Goal: Information Seeking & Learning: Learn about a topic

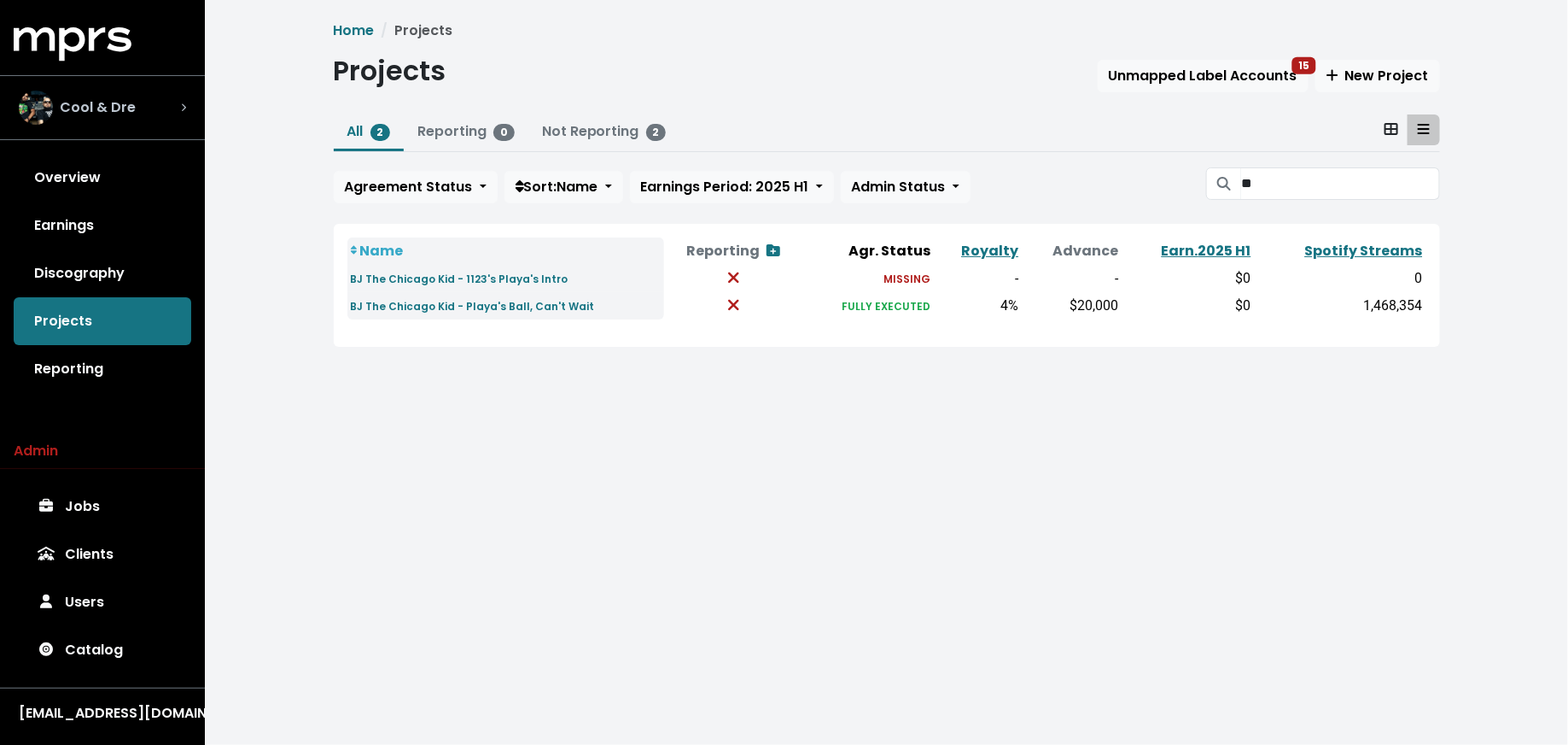
click at [171, 109] on div "Cool & Dre" at bounding box center [102, 108] width 167 height 34
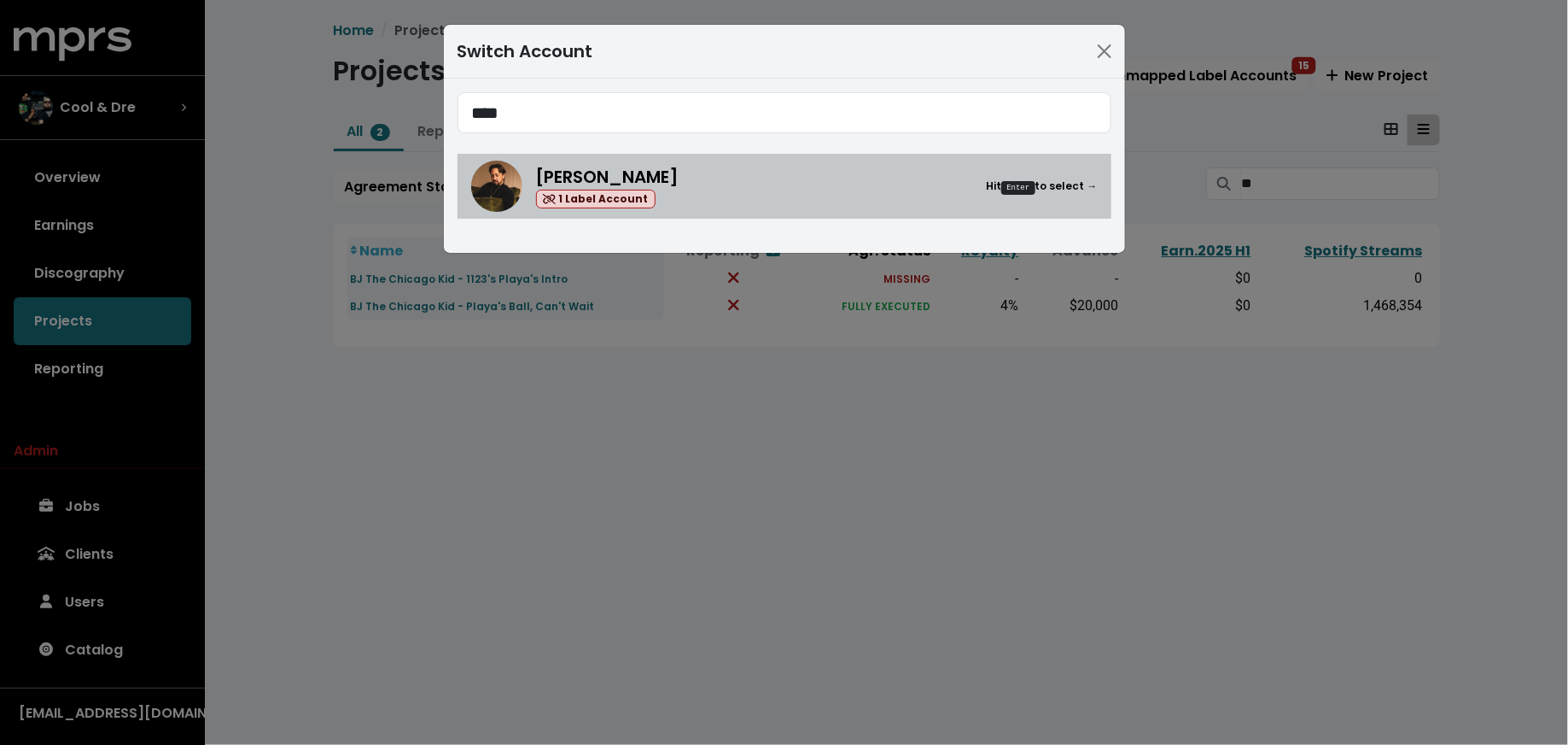
type input "****"
click at [690, 190] on div "[PERSON_NAME] 1 Label Account Hit Enter to select →" at bounding box center [817, 186] width 562 height 45
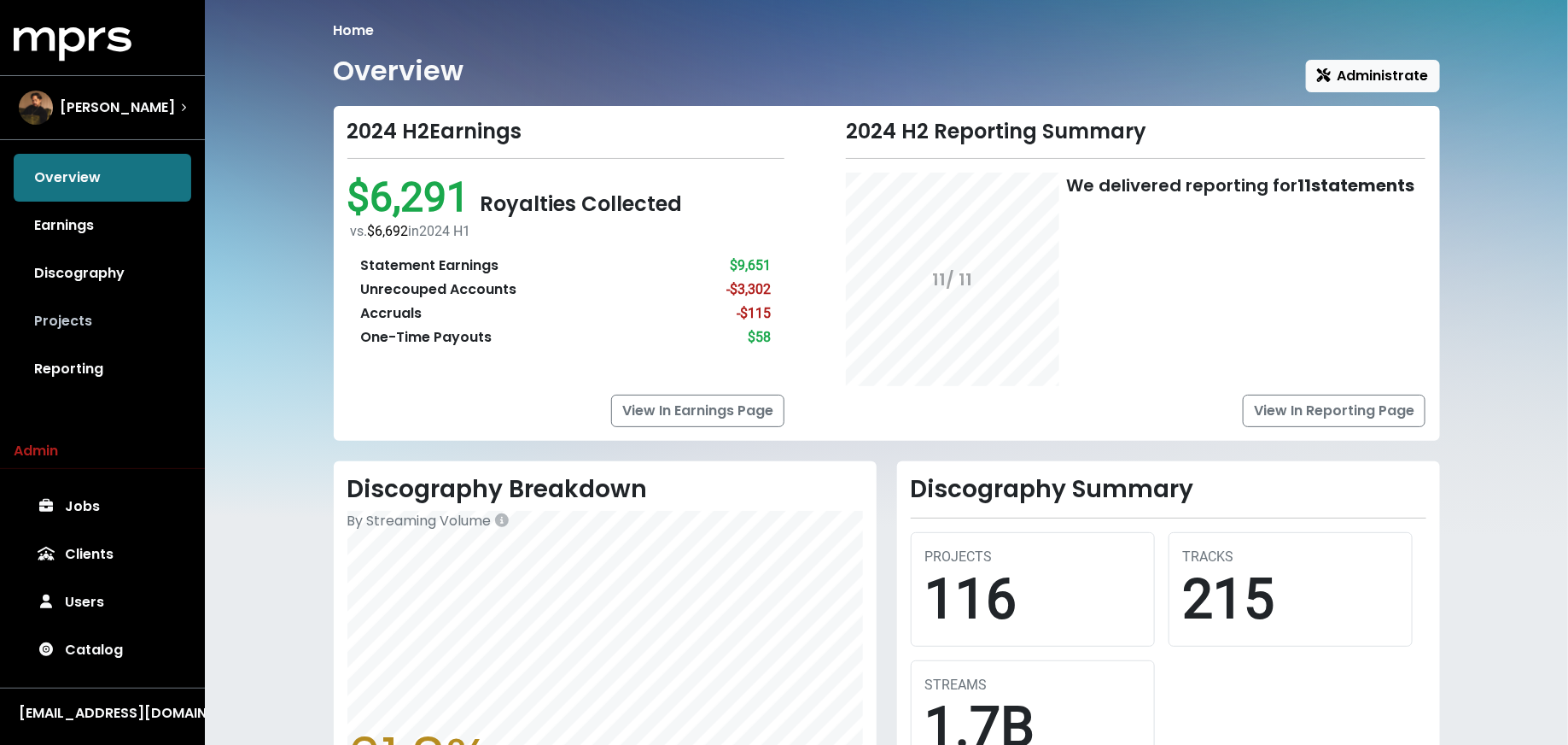
click at [70, 320] on link "Projects" at bounding box center [102, 321] width 178 height 48
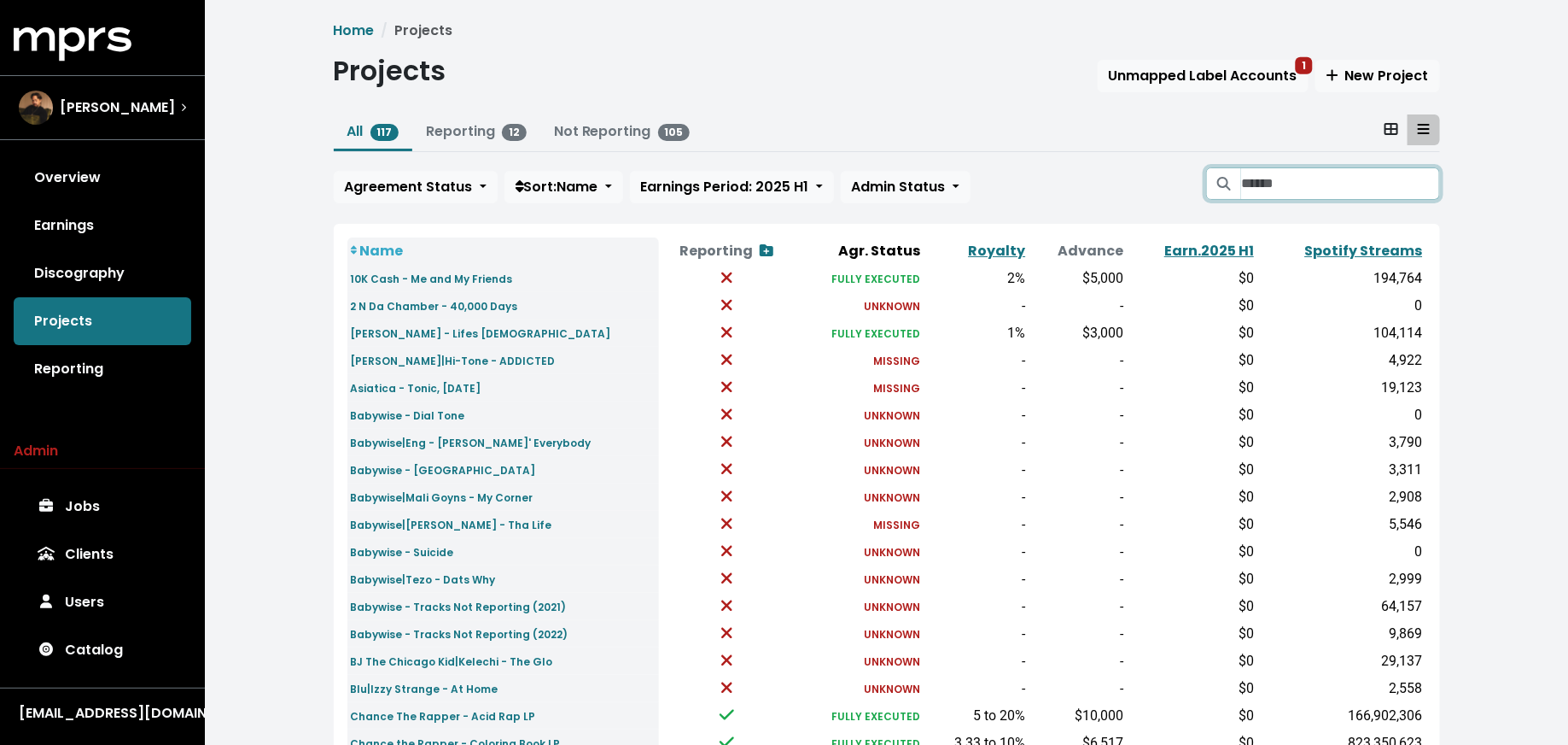
click at [1289, 185] on input "Search projects" at bounding box center [1340, 183] width 198 height 32
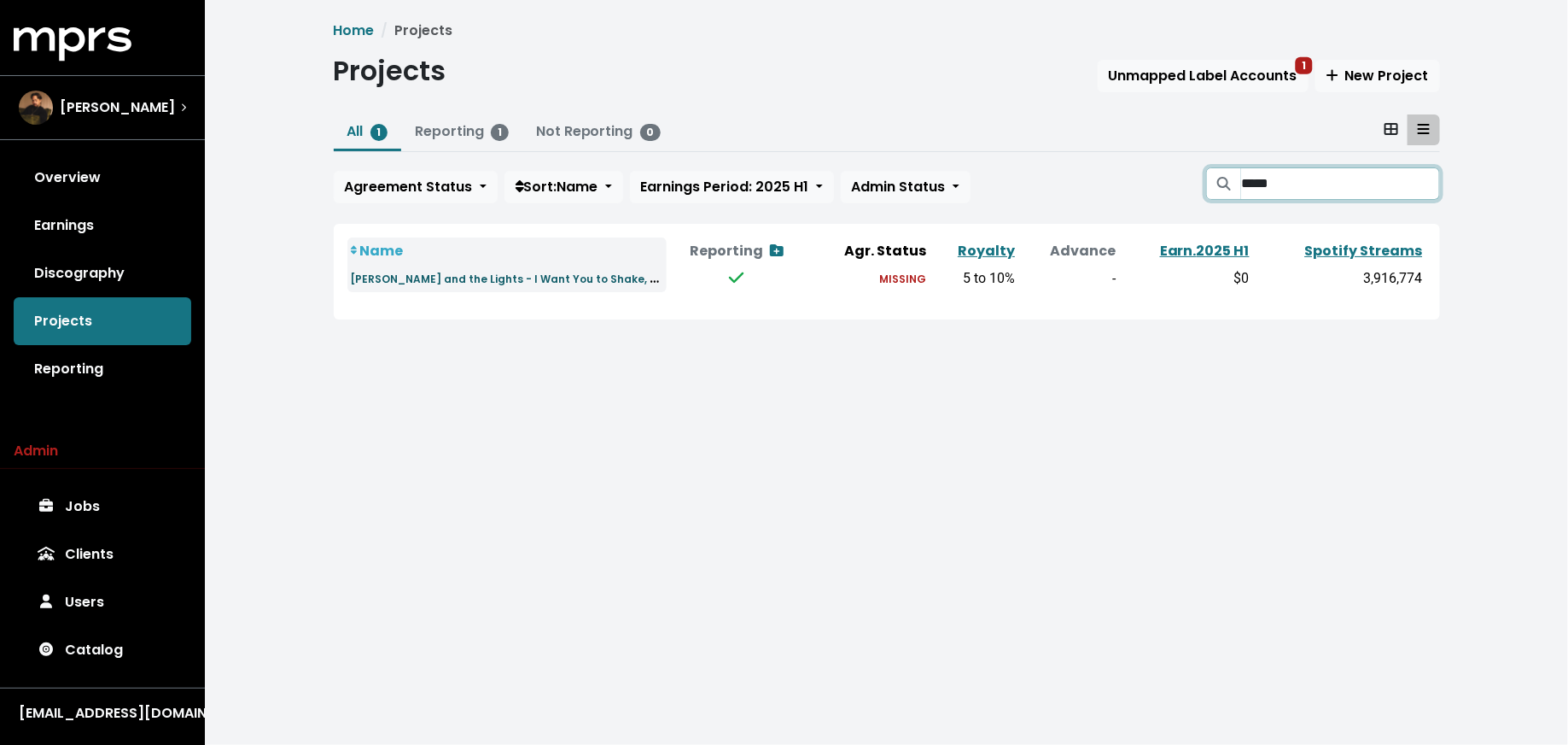
type input "*****"
click at [472, 280] on small "[PERSON_NAME] and the Lights - I Want You to Shake, Thank You" at bounding box center [529, 278] width 357 height 20
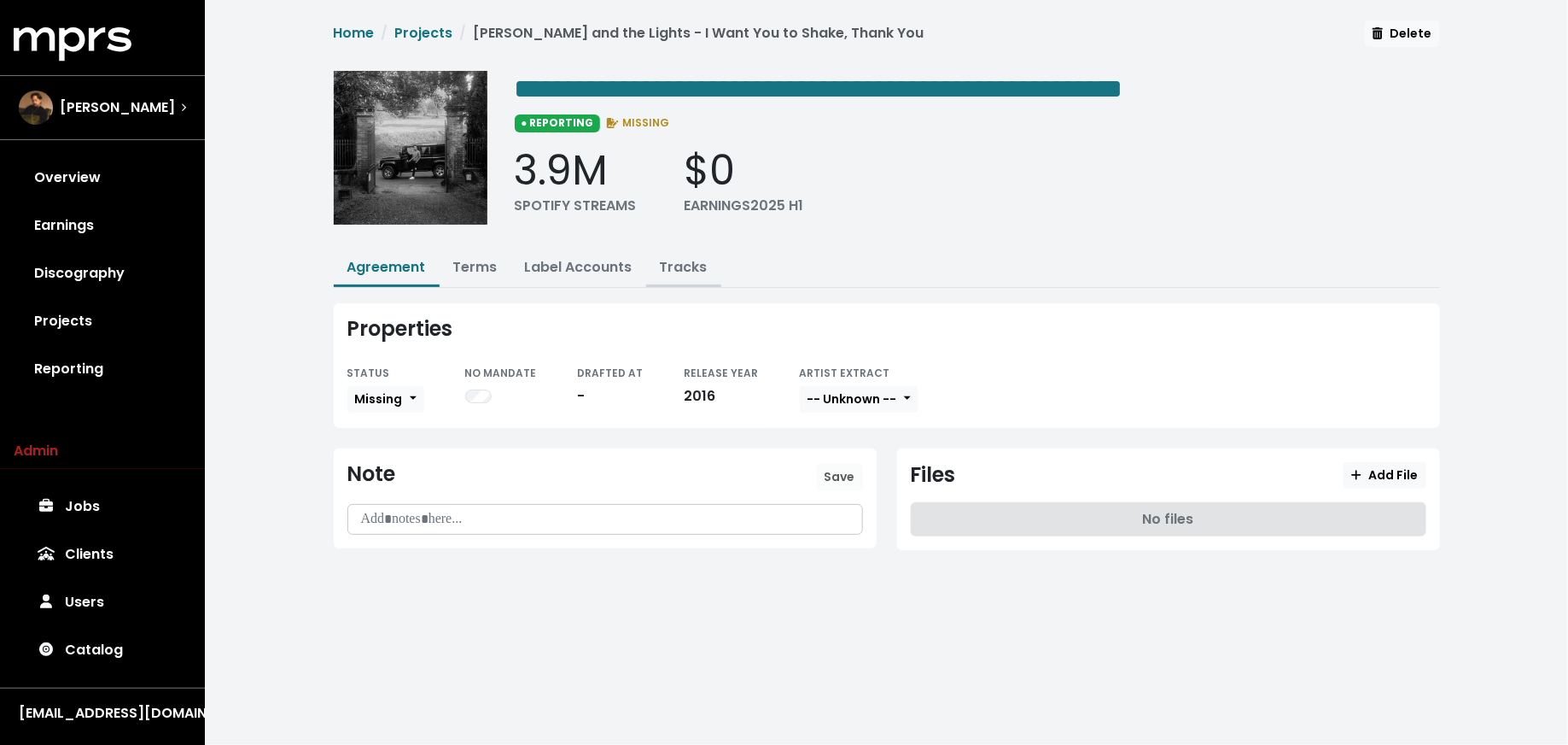
click at [679, 267] on link "Tracks" at bounding box center [684, 267] width 48 height 20
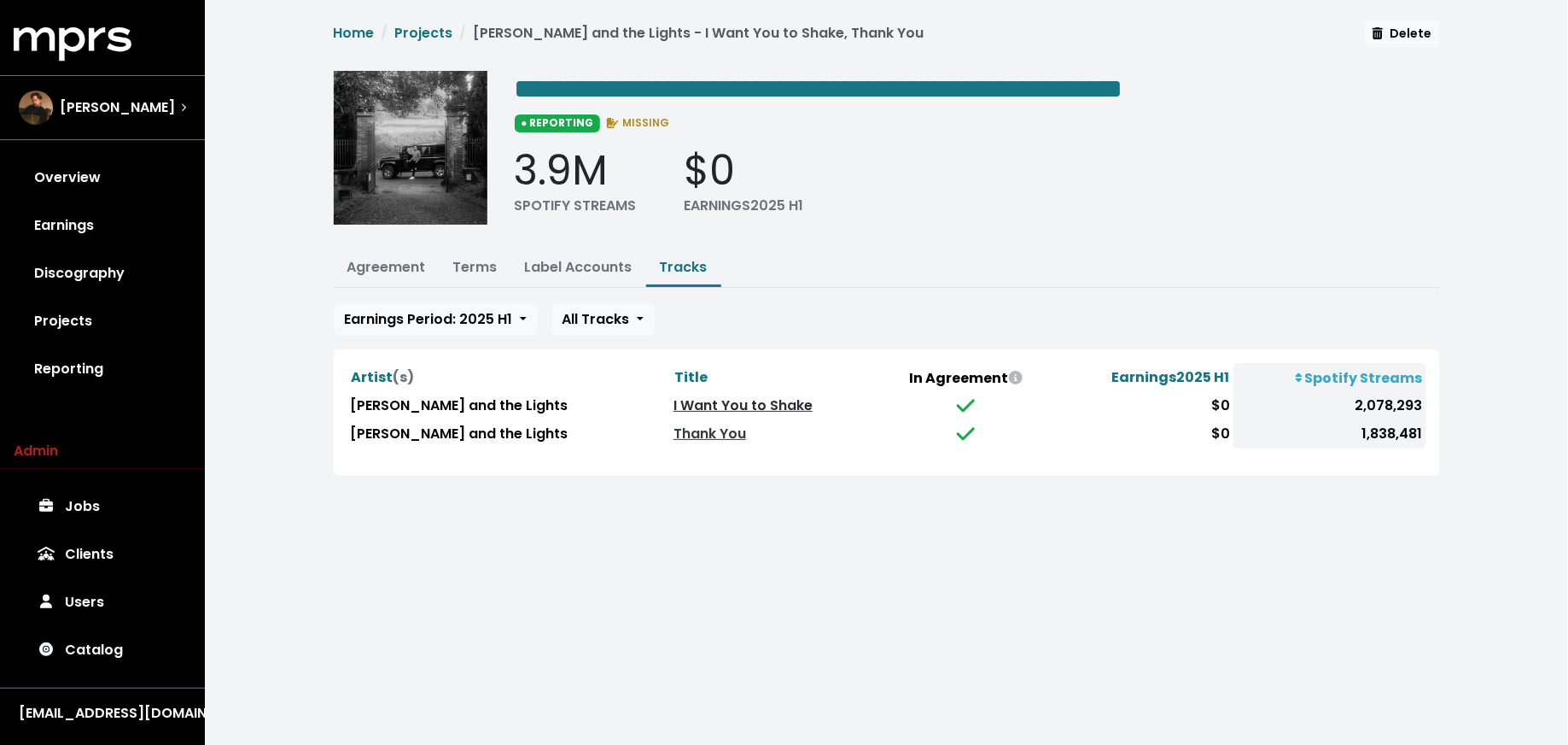
click at [713, 402] on link "I Want You to Shake" at bounding box center [743, 405] width 139 height 20
click at [674, 431] on link "Thank You" at bounding box center [710, 433] width 73 height 20
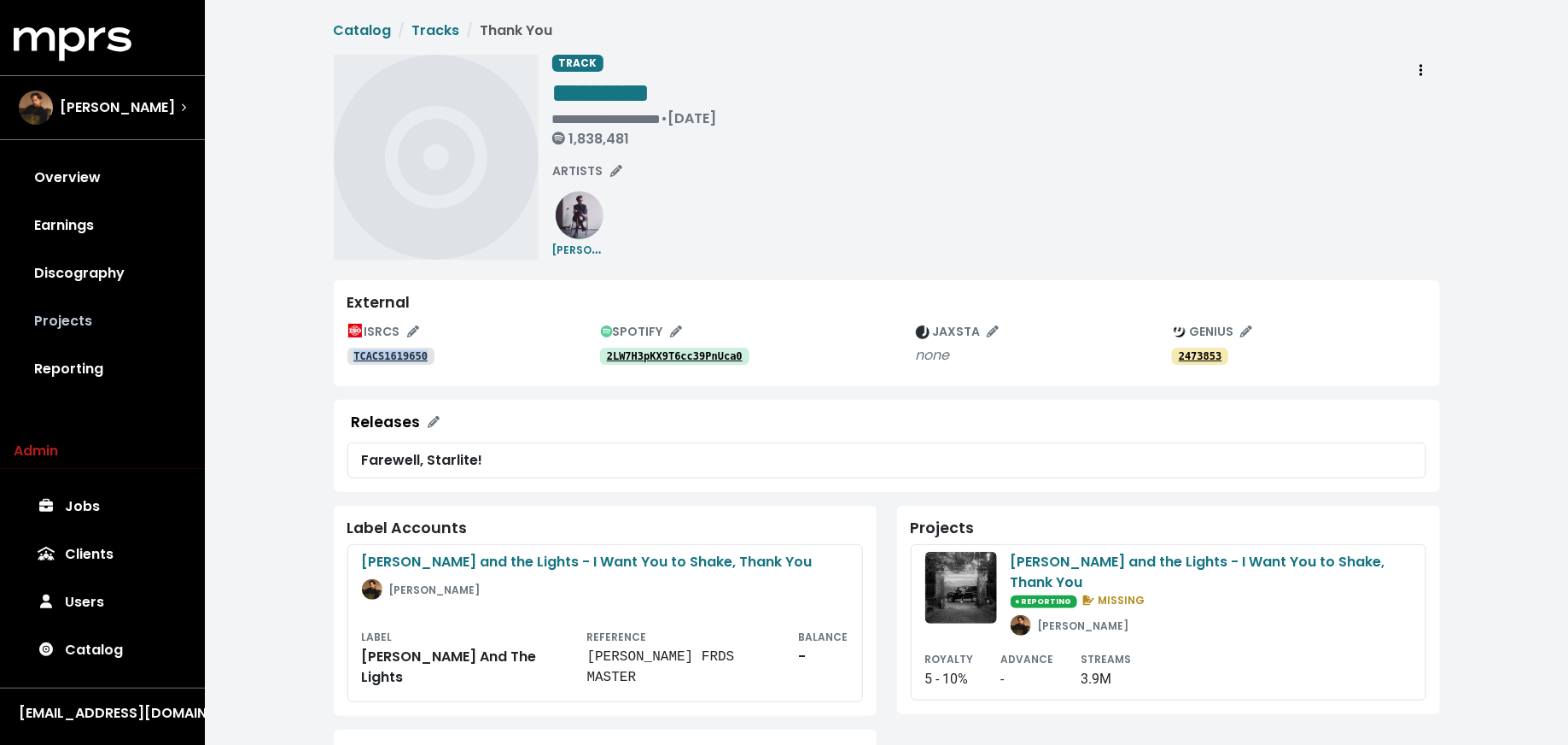
click at [96, 324] on link "Projects" at bounding box center [102, 321] width 178 height 48
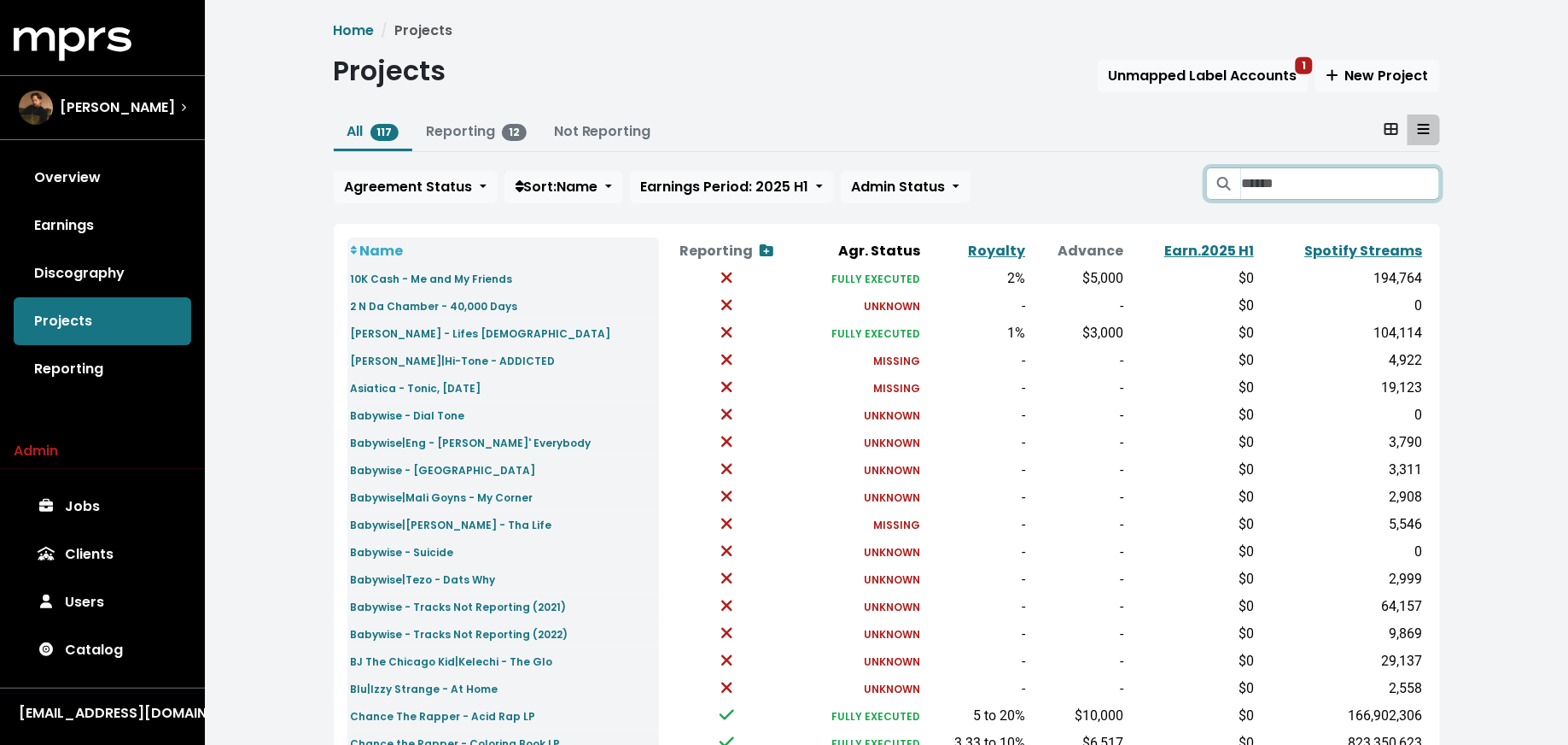
click at [1273, 174] on input "Search projects" at bounding box center [1340, 183] width 198 height 32
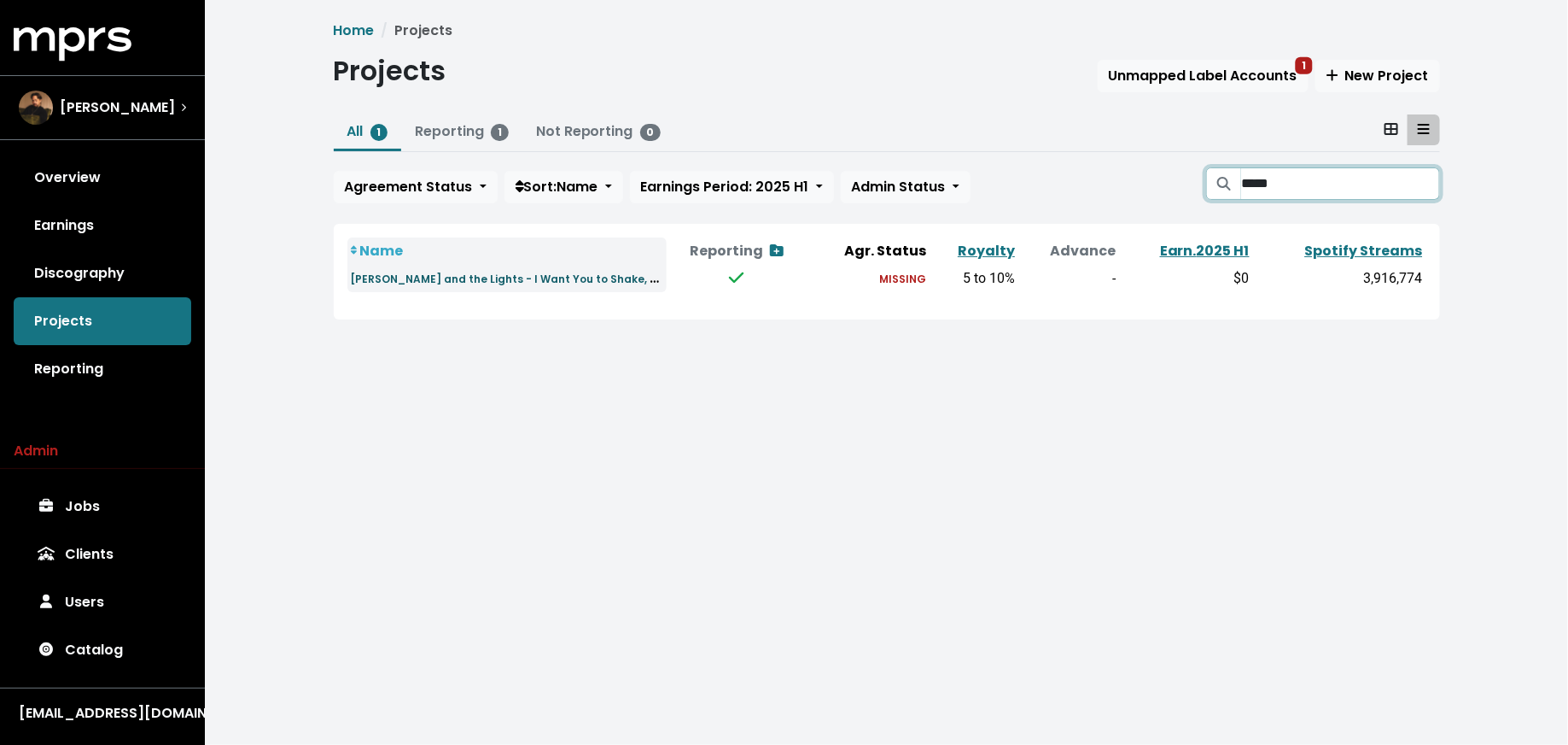
type input "*****"
click at [503, 284] on small "[PERSON_NAME] and the Lights - I Want You to Shake, Thank You" at bounding box center [529, 278] width 357 height 20
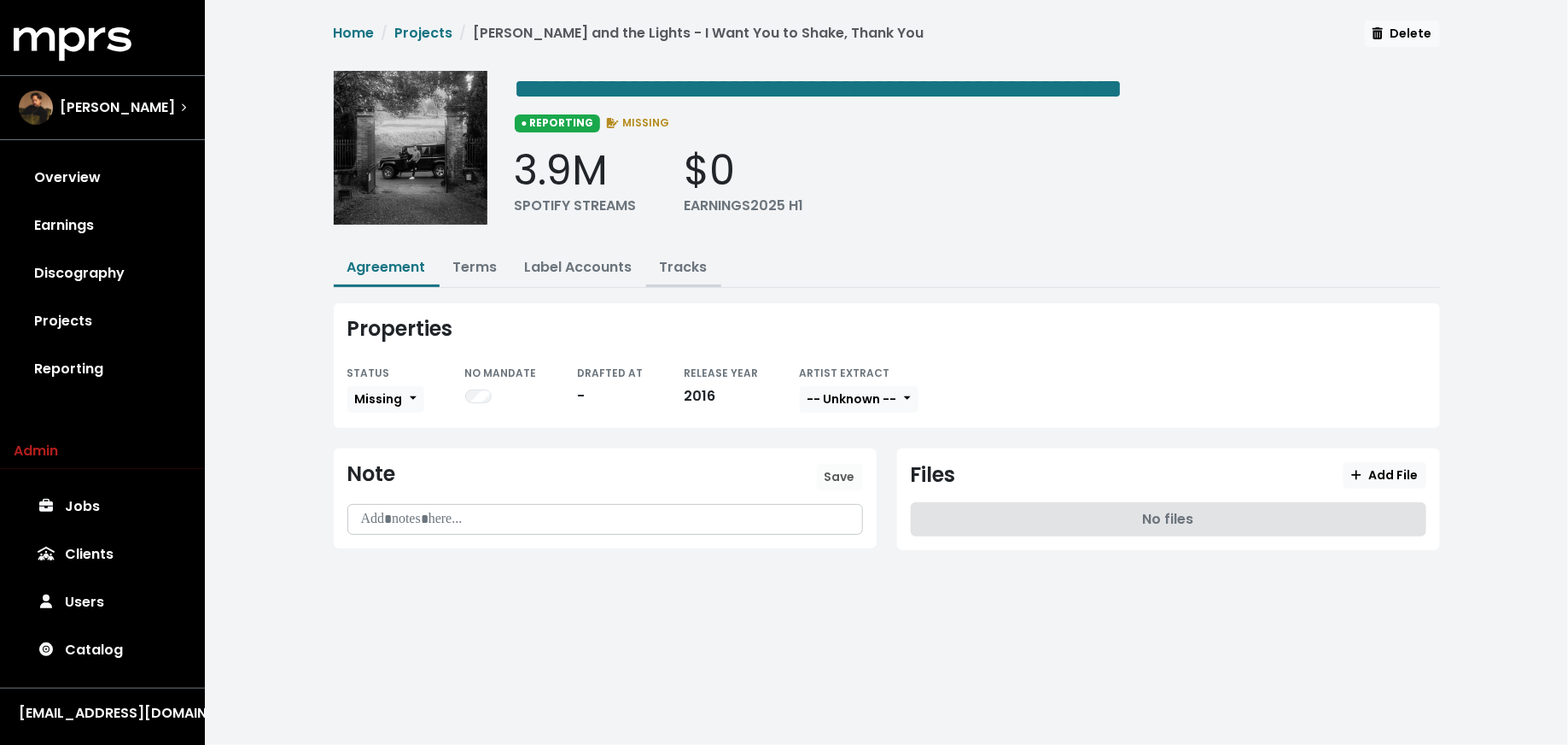
click at [684, 265] on link "Tracks" at bounding box center [684, 267] width 48 height 20
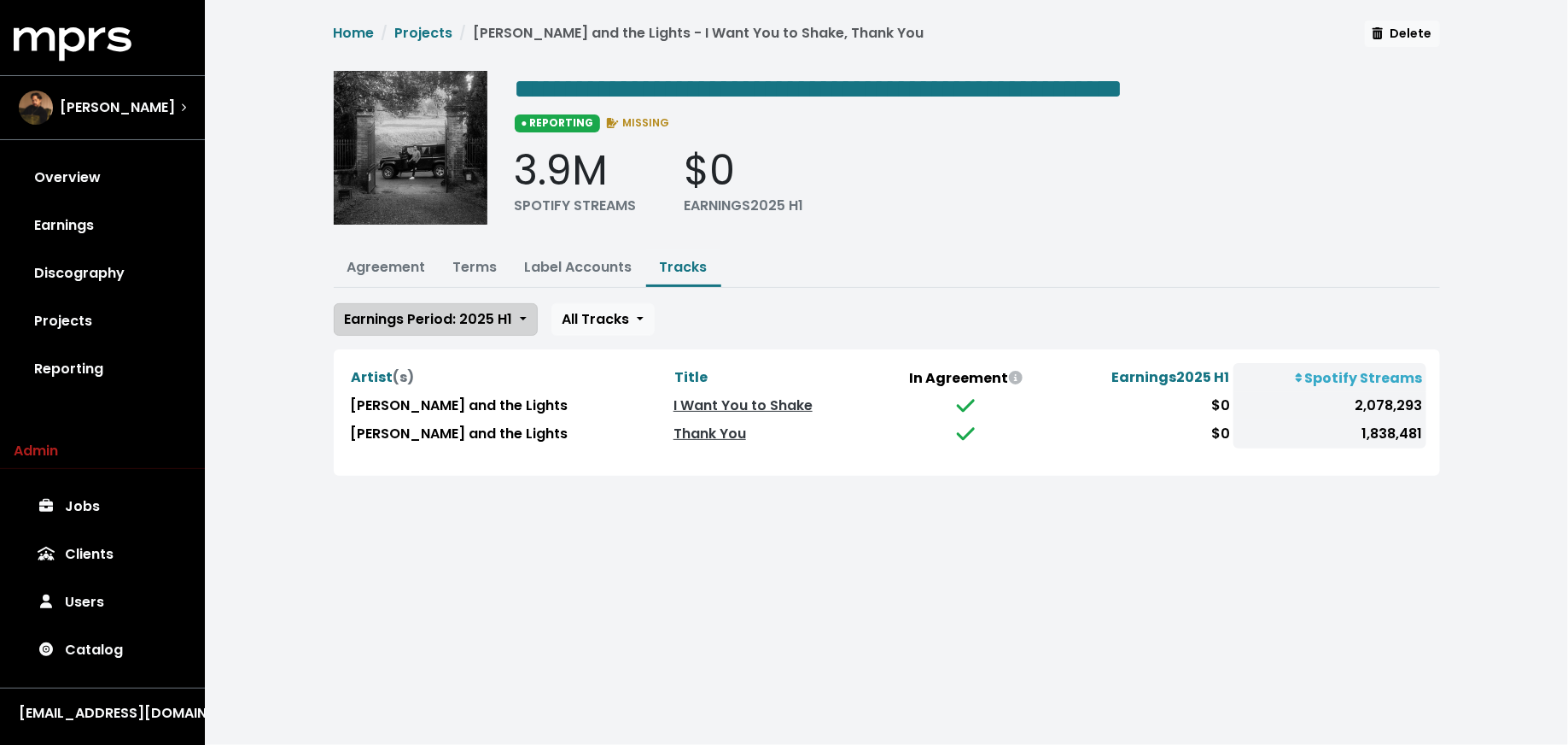
click at [504, 324] on span "Earnings Period: 2025 H1" at bounding box center [429, 319] width 168 height 20
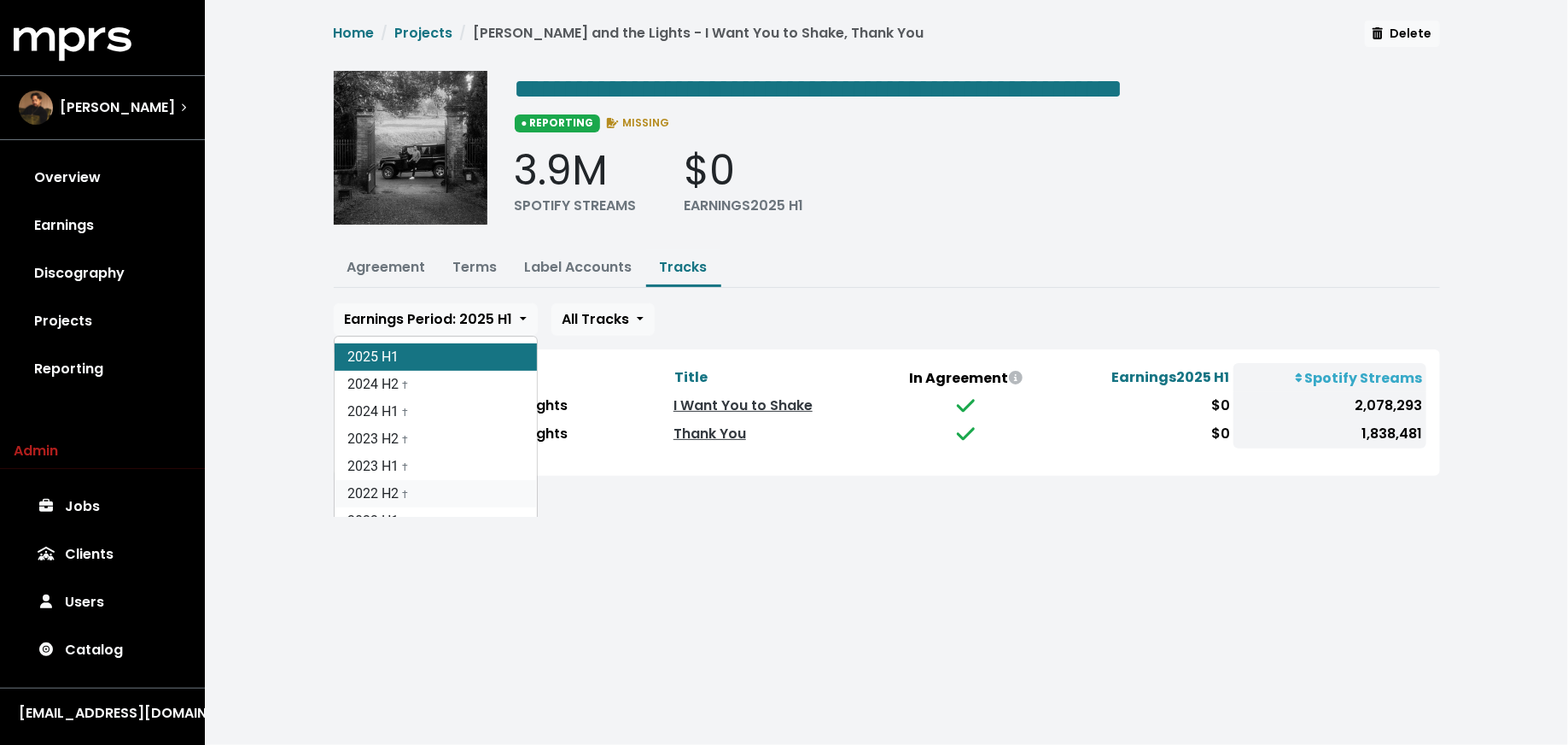
click at [472, 492] on link "2022 H2 †" at bounding box center [435, 493] width 202 height 28
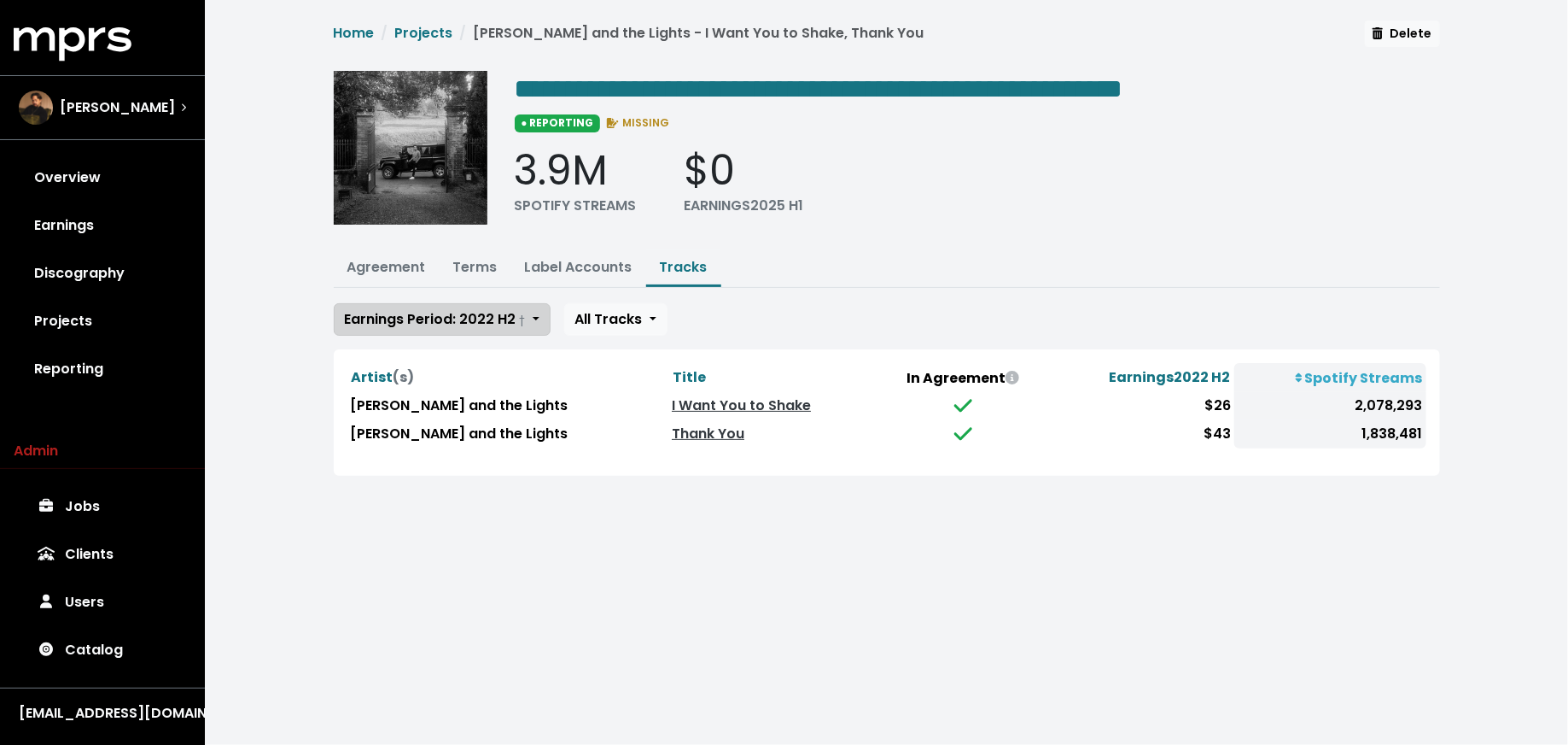
click at [505, 309] on span "Earnings Period: 2022 H2 †" at bounding box center [435, 319] width 181 height 20
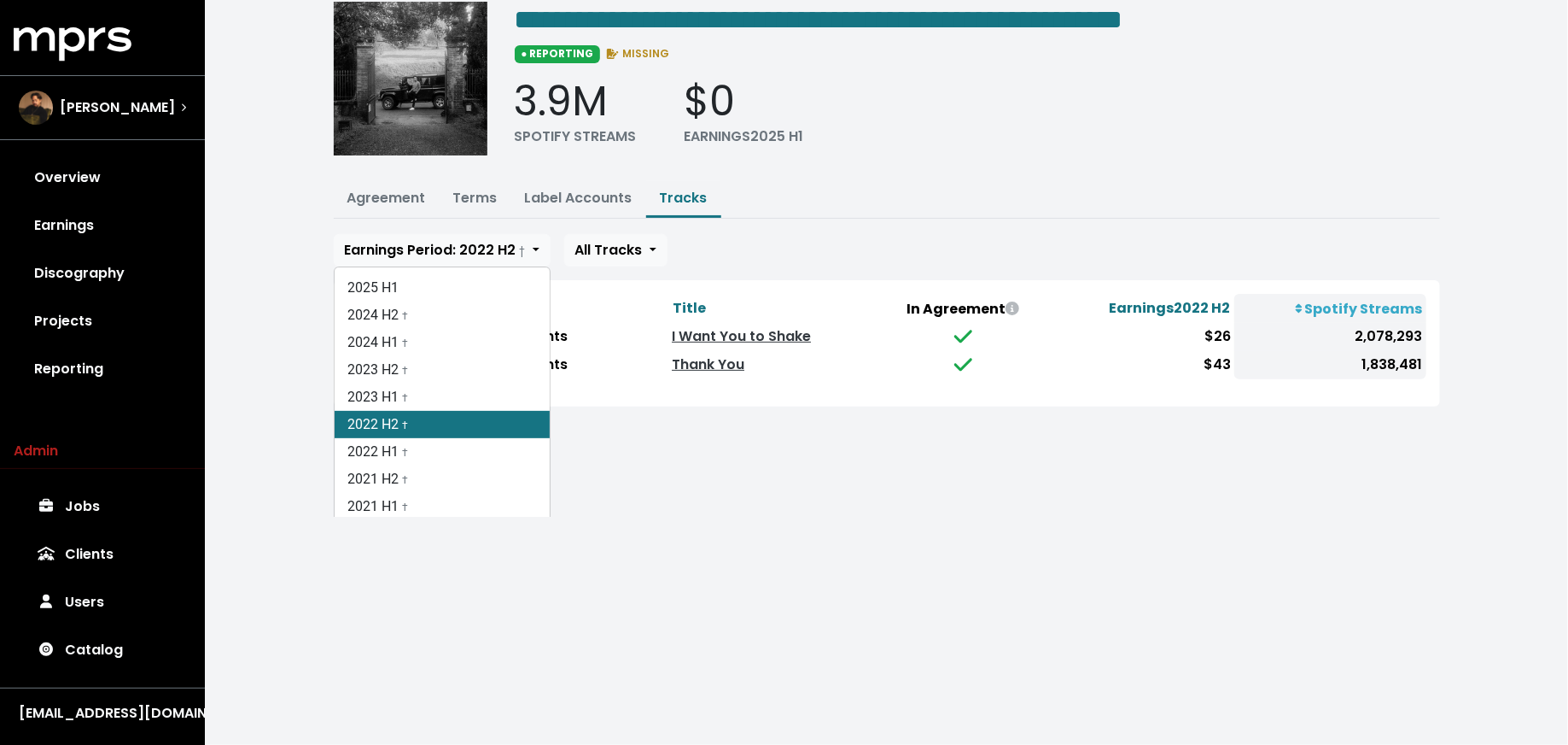
scroll to position [74, 0]
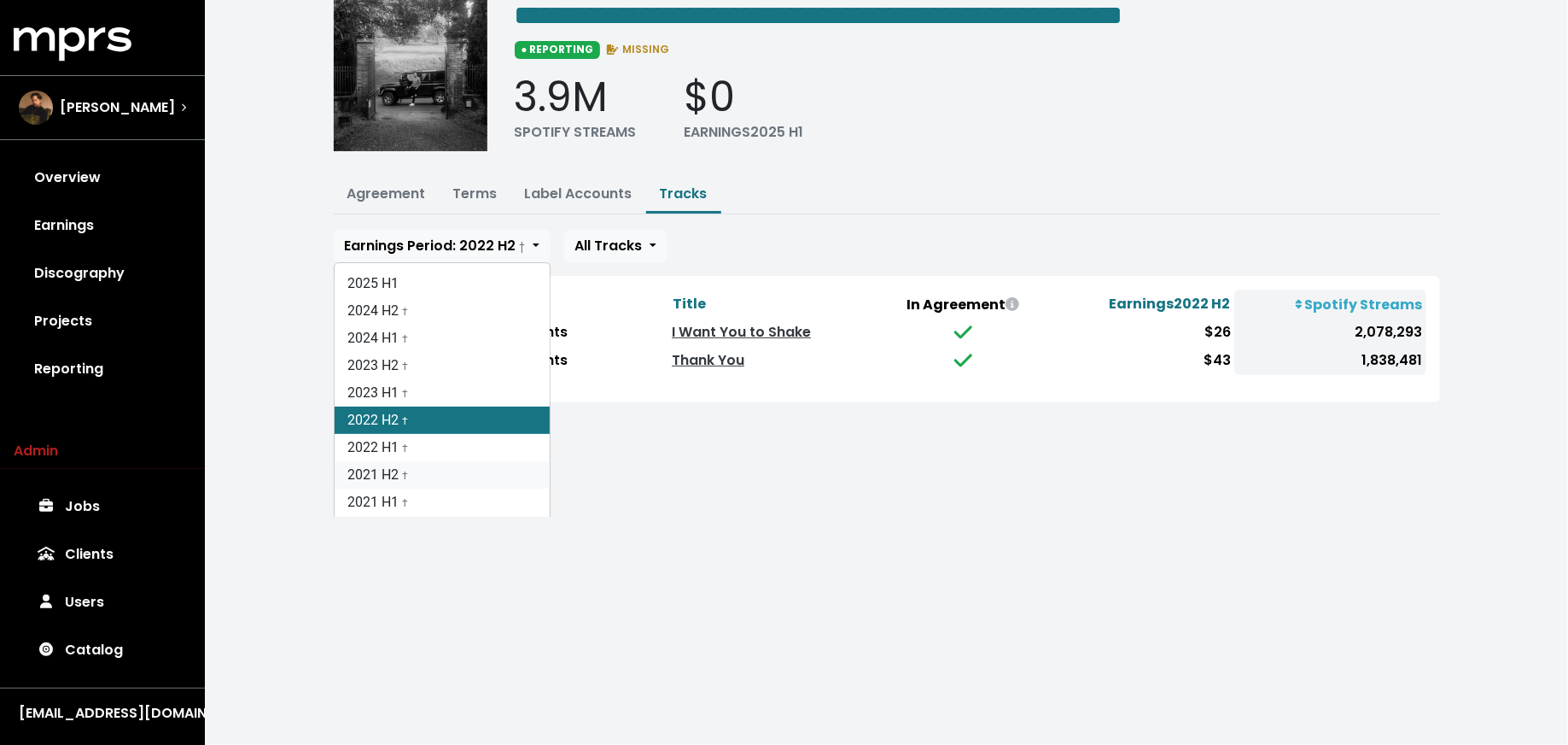
click at [495, 478] on link "2021 H2 †" at bounding box center [442, 474] width 215 height 28
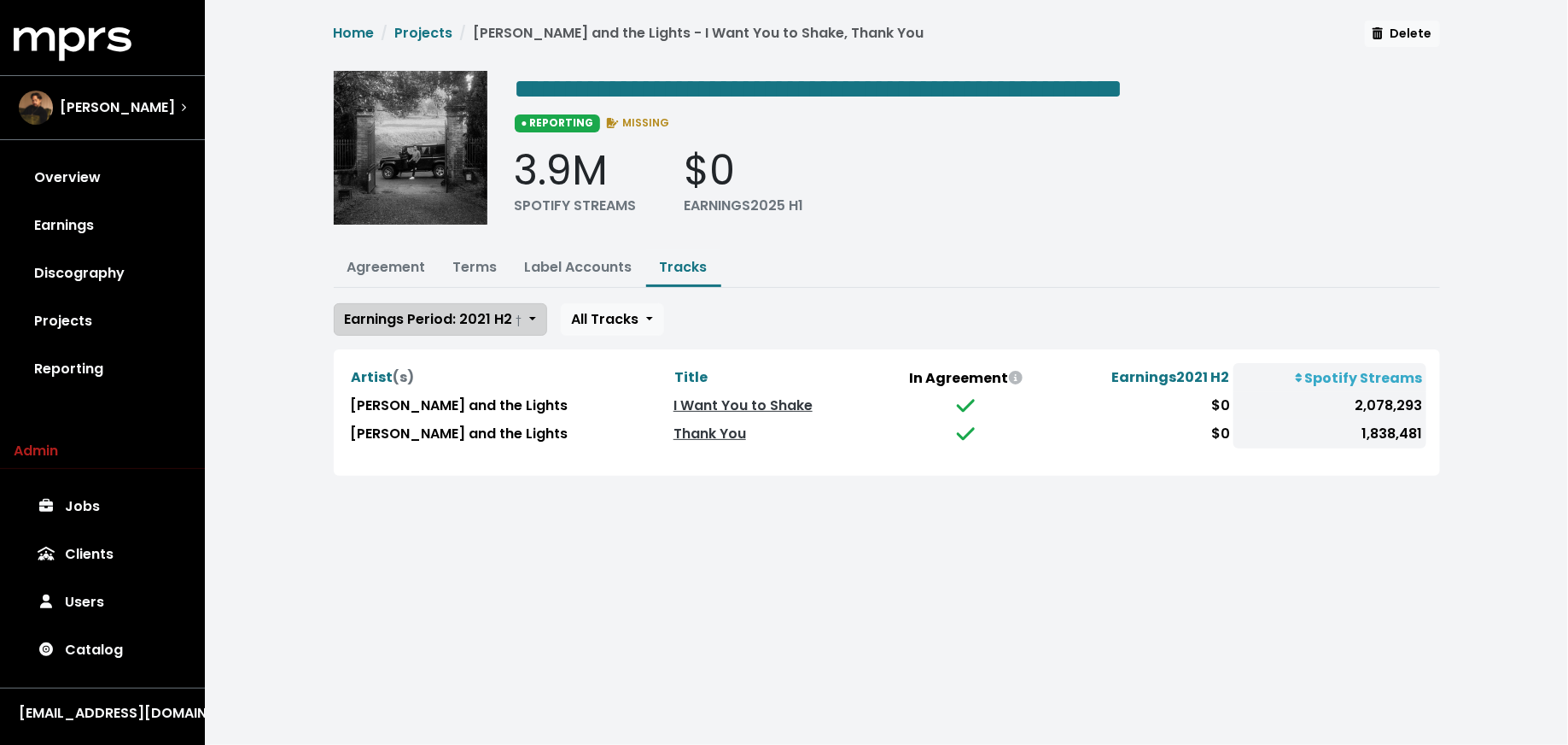
click at [495, 324] on span "Earnings Period: 2021 H2 †" at bounding box center [434, 319] width 178 height 20
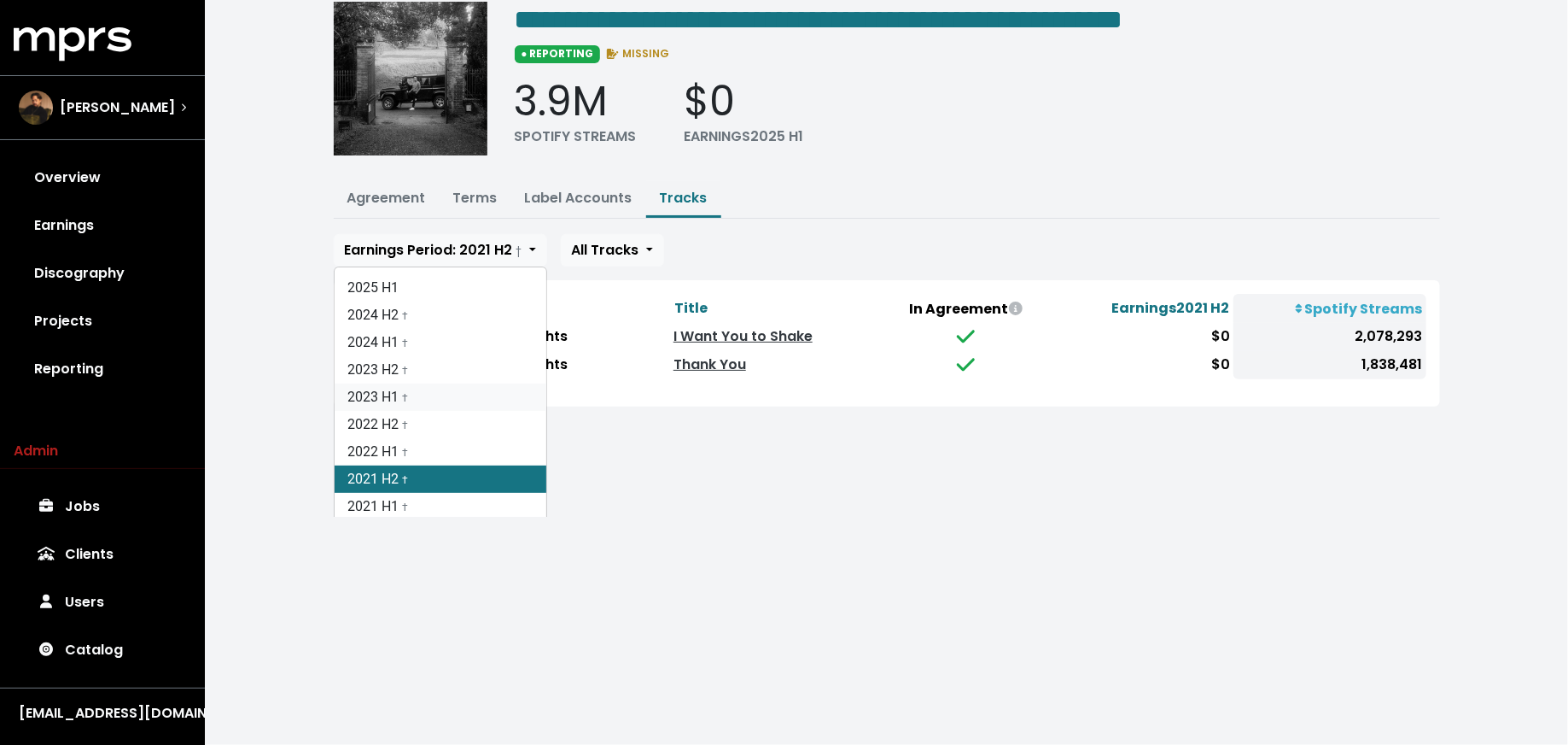
scroll to position [70, 0]
click at [449, 500] on link "2021 H1 †" at bounding box center [440, 506] width 212 height 28
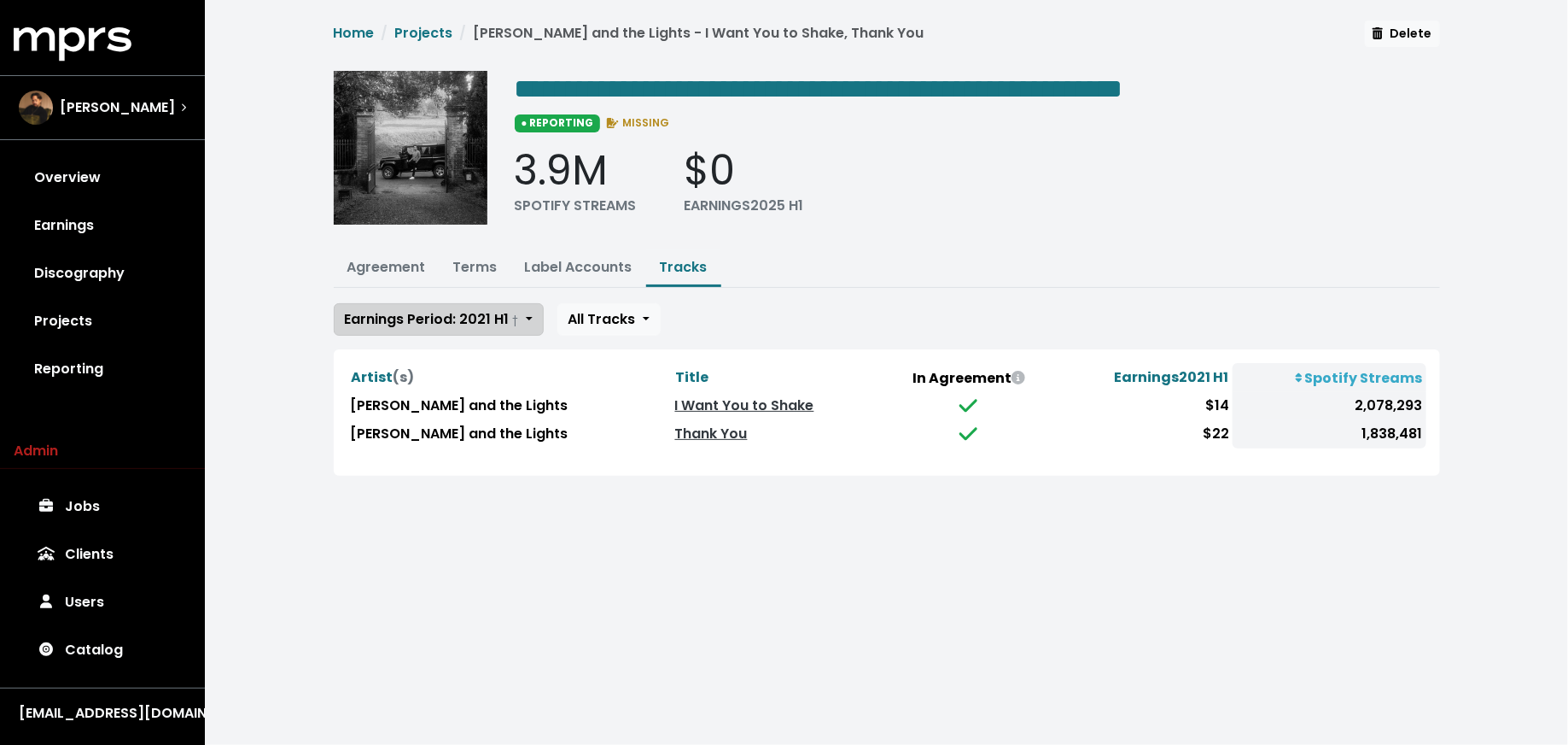
click at [495, 321] on span "Earnings Period: 2021 H1 †" at bounding box center [432, 319] width 174 height 20
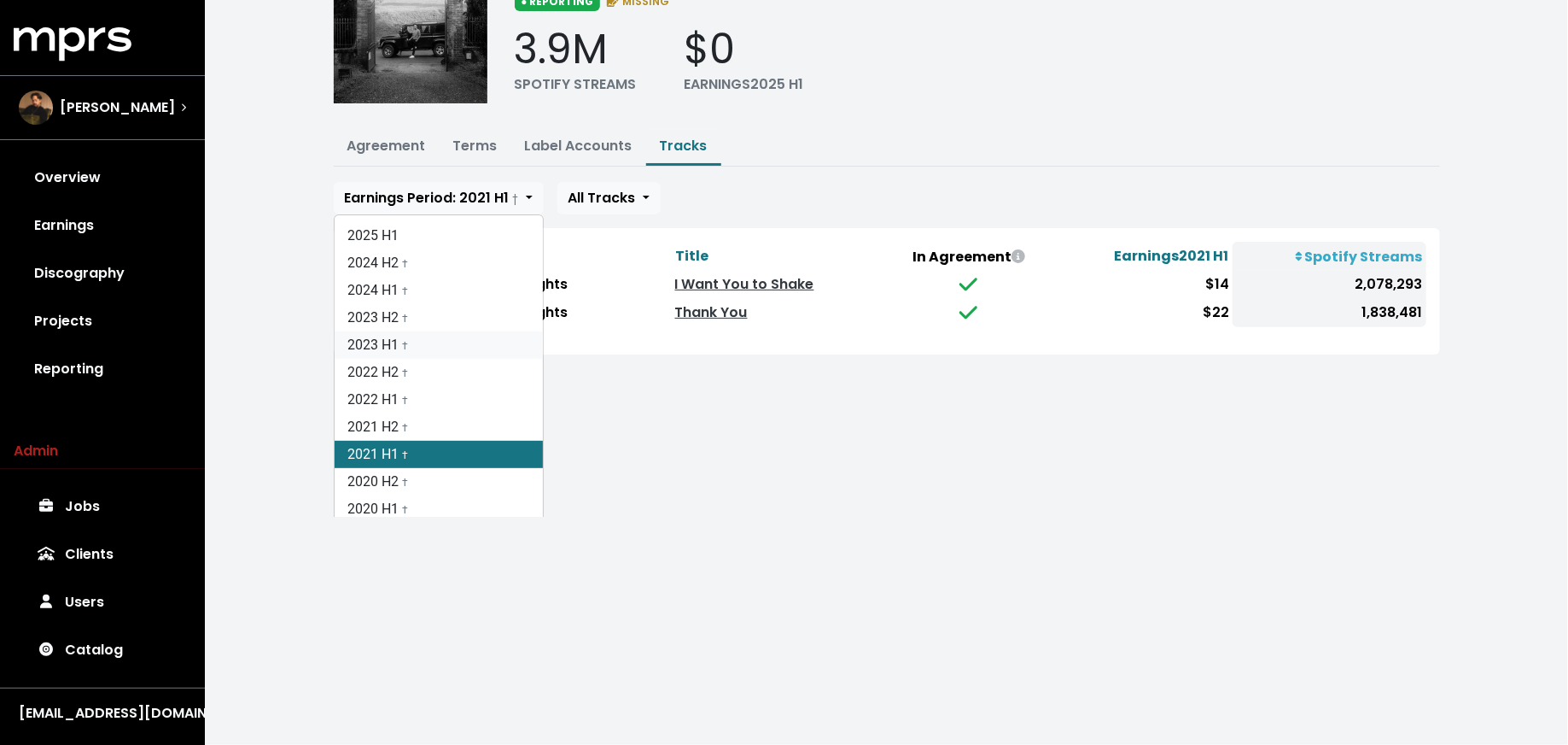
scroll to position [122, 0]
click at [445, 419] on link "2021 H2 †" at bounding box center [439, 425] width 208 height 28
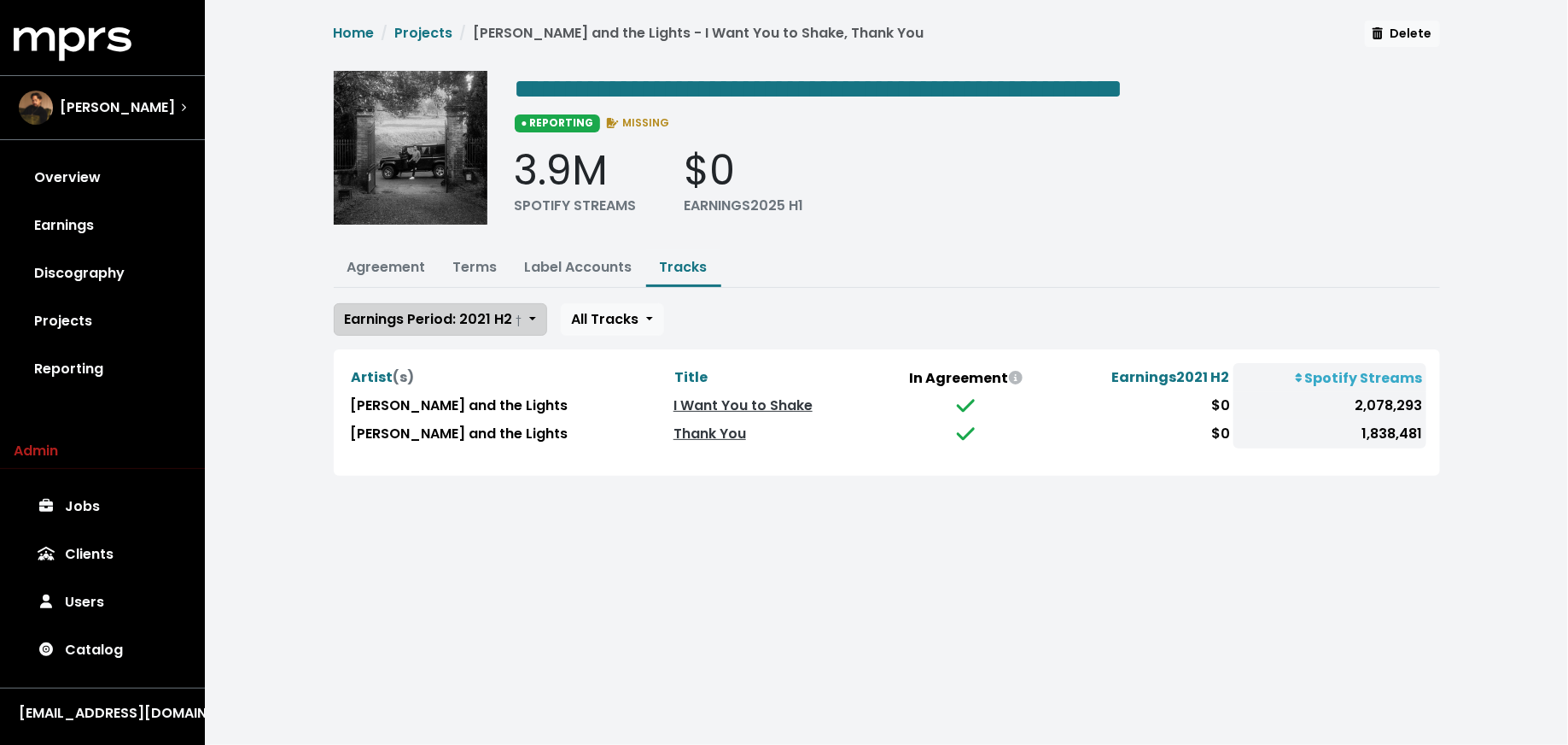
click at [454, 318] on span "Earnings Period: 2021 H2 †" at bounding box center [434, 319] width 178 height 20
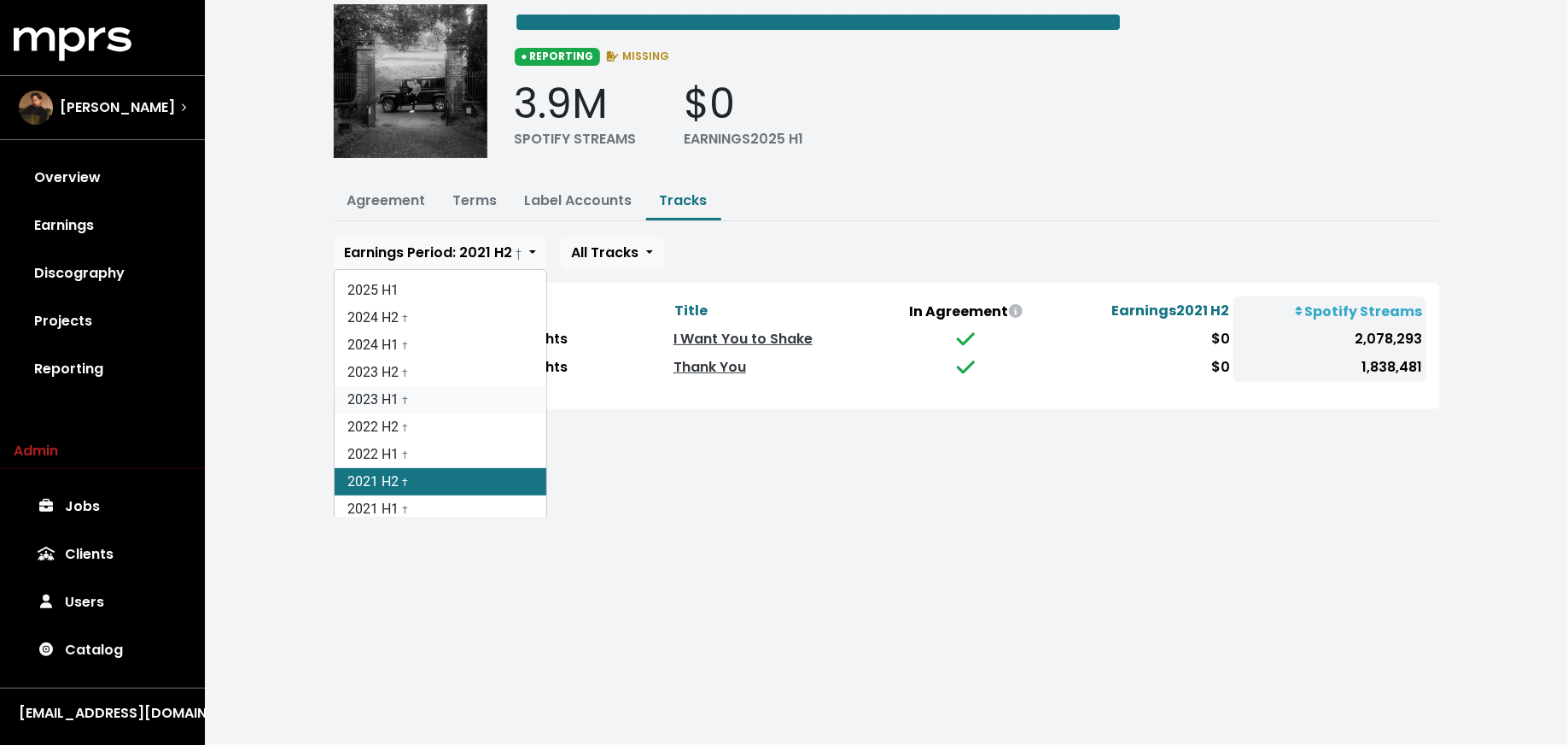
scroll to position [69, 0]
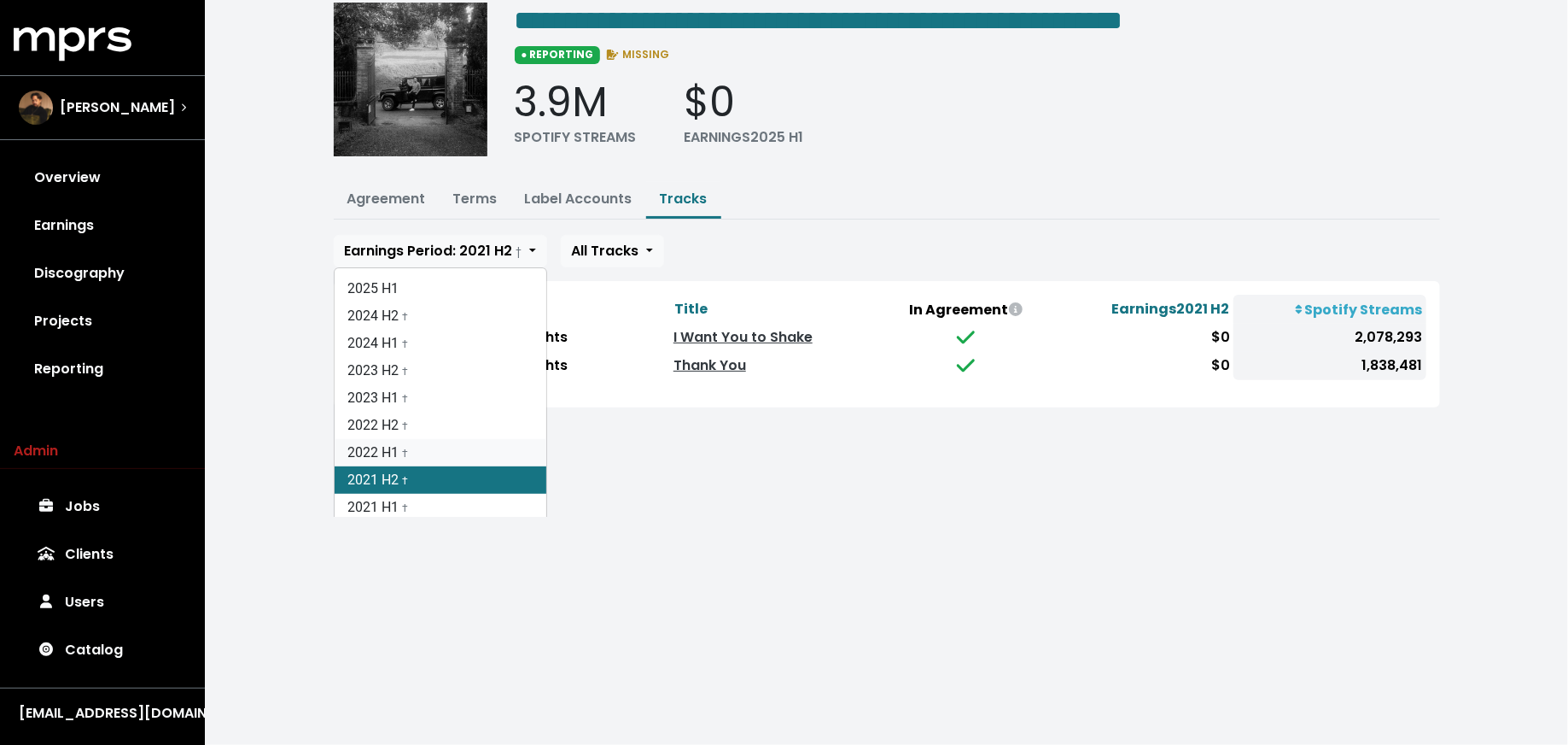
click at [438, 439] on link "2022 H1 †" at bounding box center [440, 452] width 212 height 28
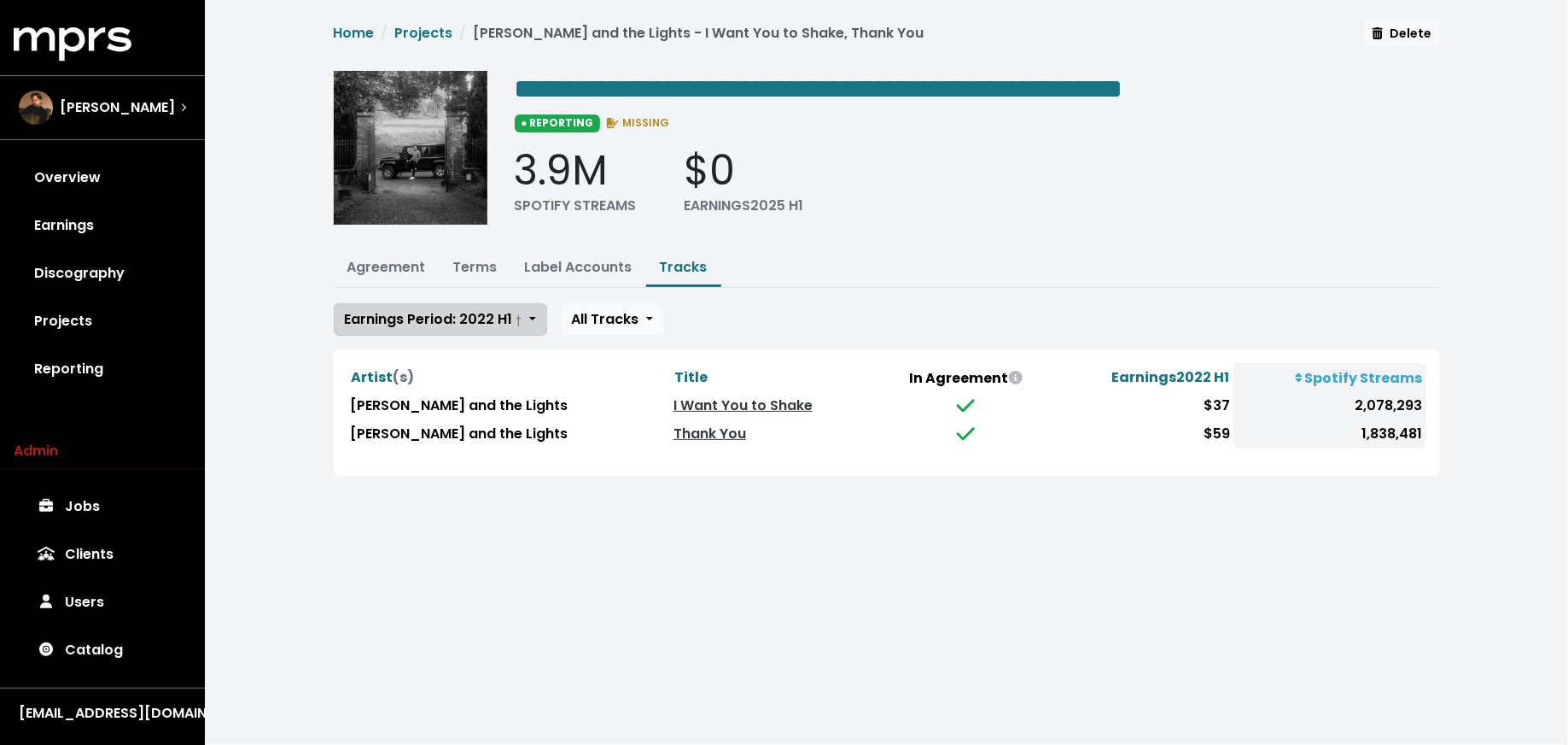
click at [451, 324] on span "Earnings Period: 2022 H1 †" at bounding box center [434, 319] width 178 height 20
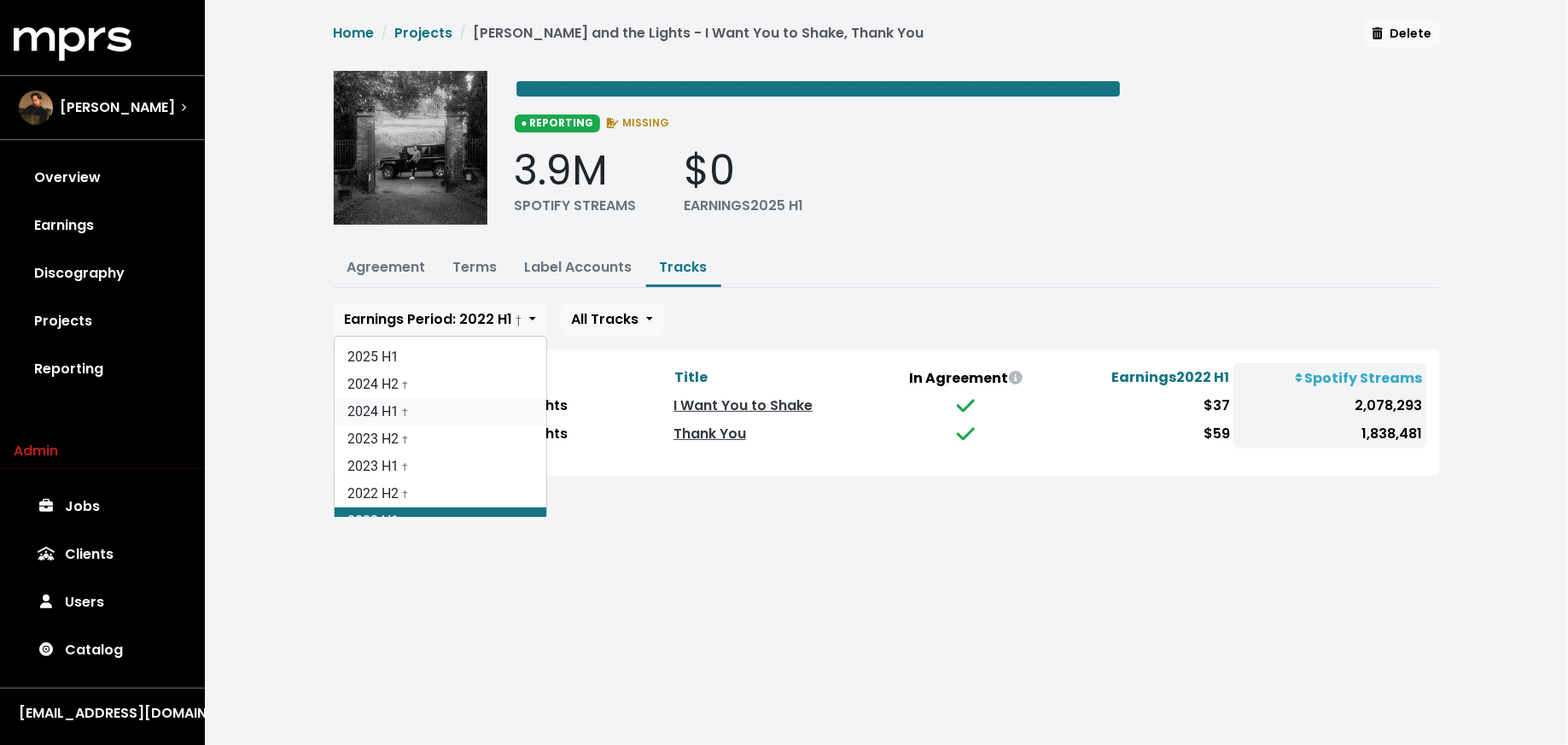
scroll to position [45, 0]
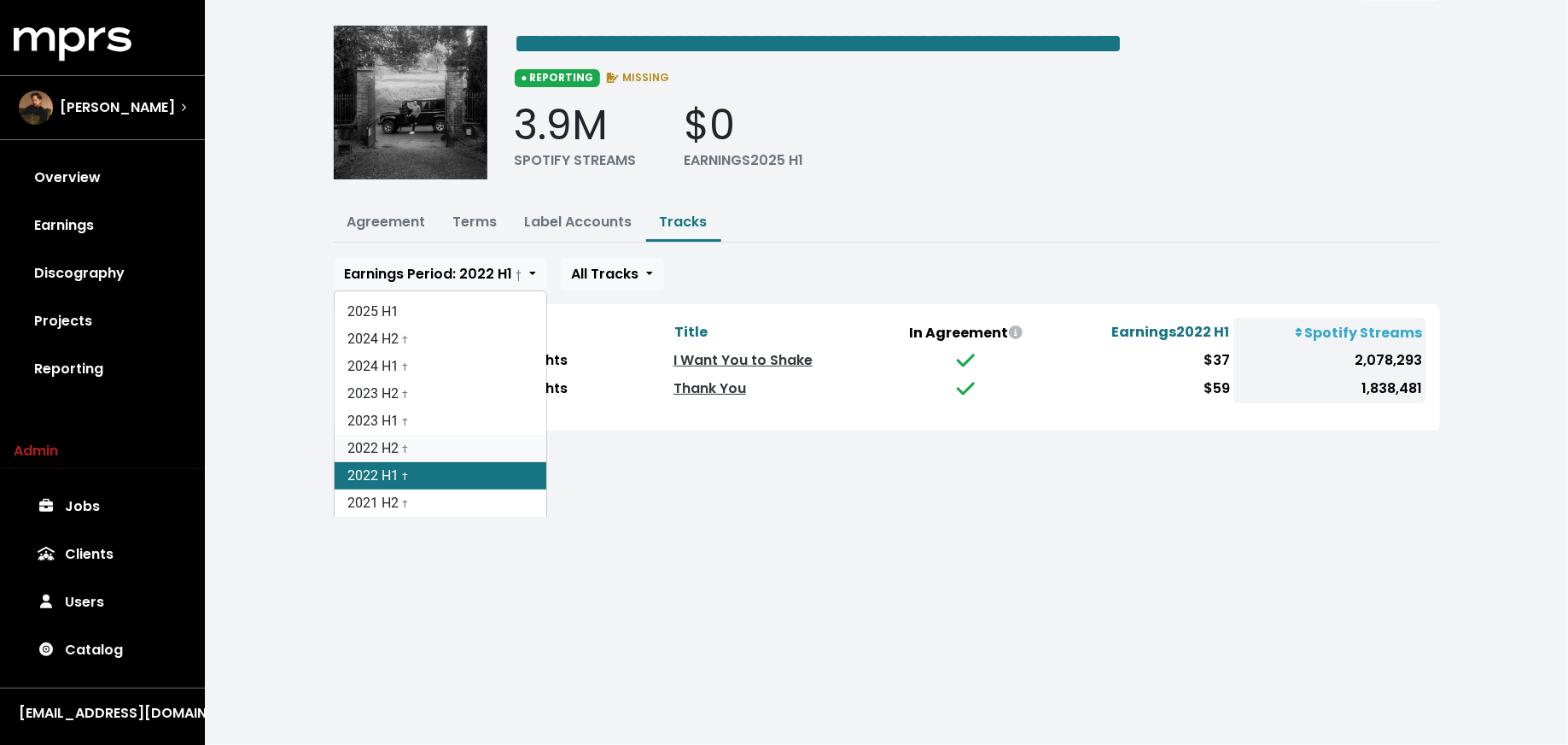
click at [432, 434] on link "2022 H2 †" at bounding box center [440, 448] width 212 height 28
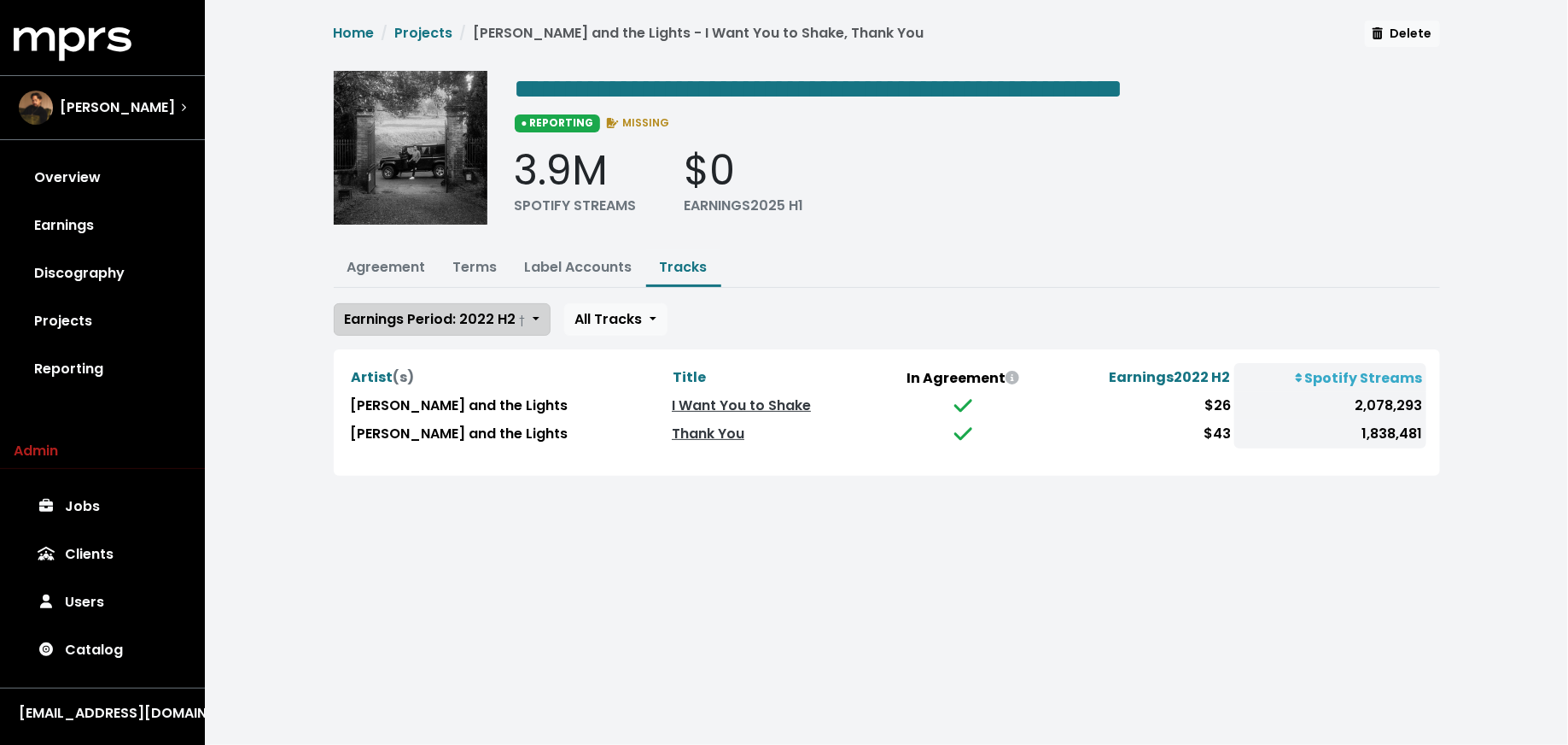
click at [440, 322] on span "Earnings Period: 2022 H2 †" at bounding box center [435, 319] width 181 height 20
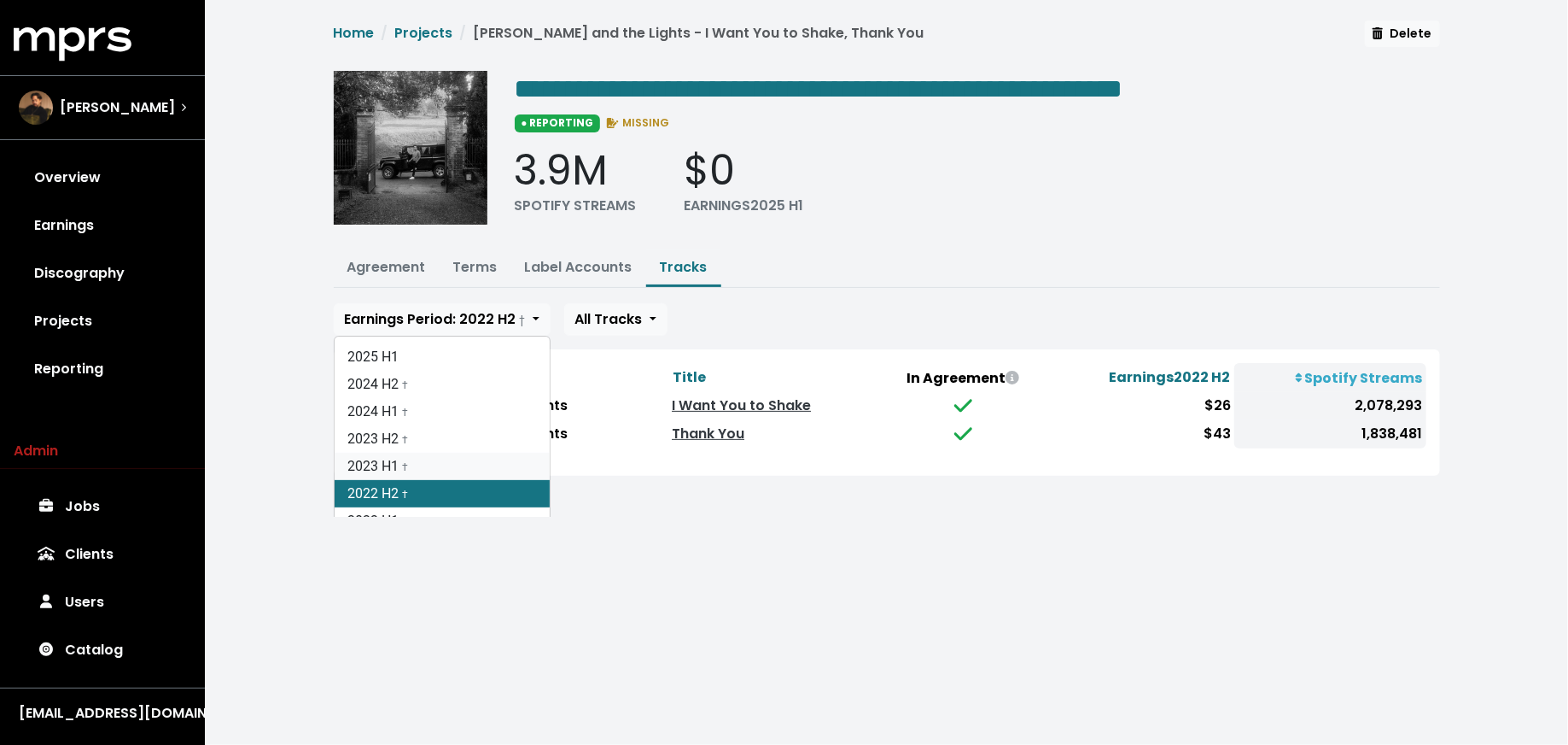
click at [426, 453] on link "2023 H1 †" at bounding box center [442, 466] width 215 height 28
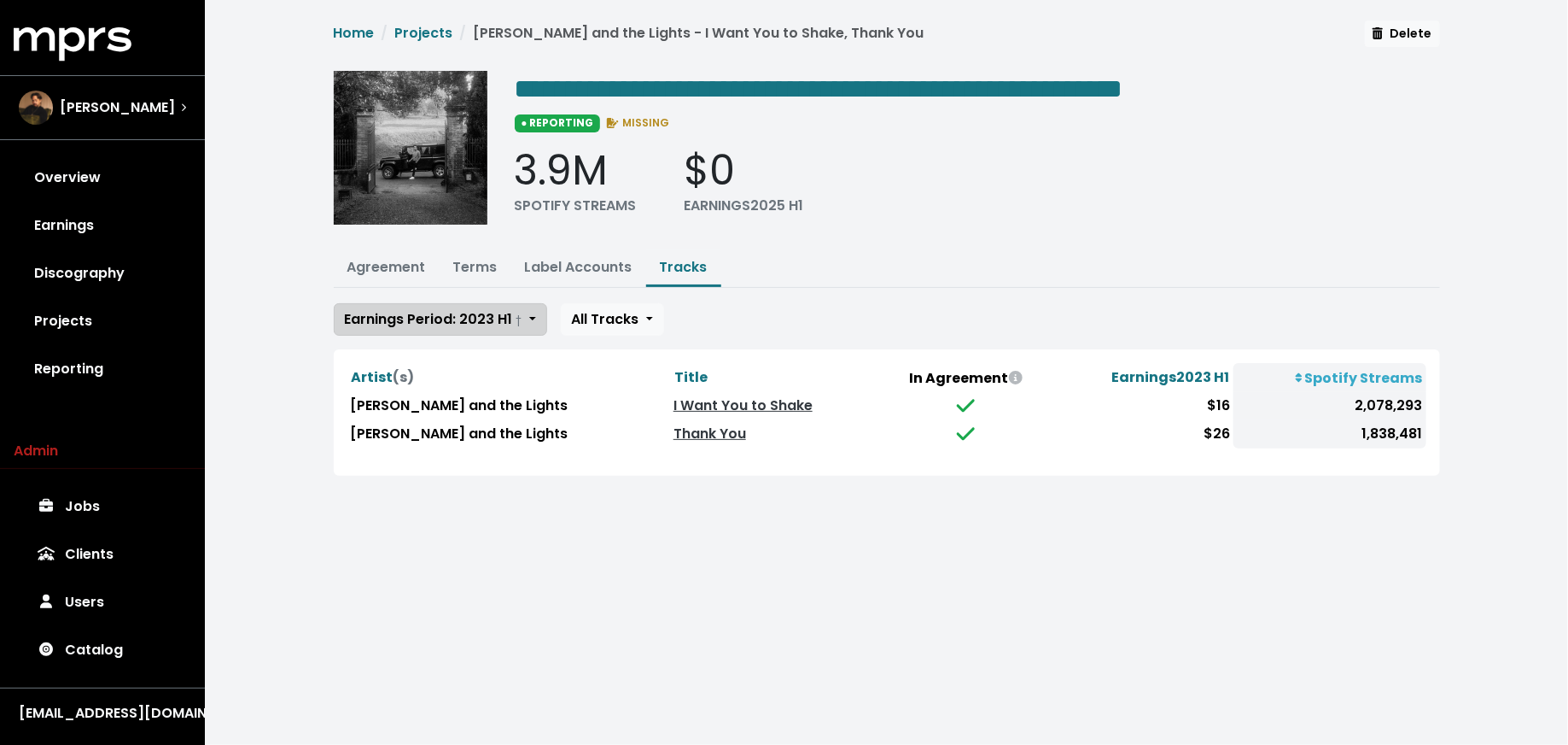
click at [453, 313] on span "Earnings Period: 2023 H1 †" at bounding box center [434, 319] width 178 height 20
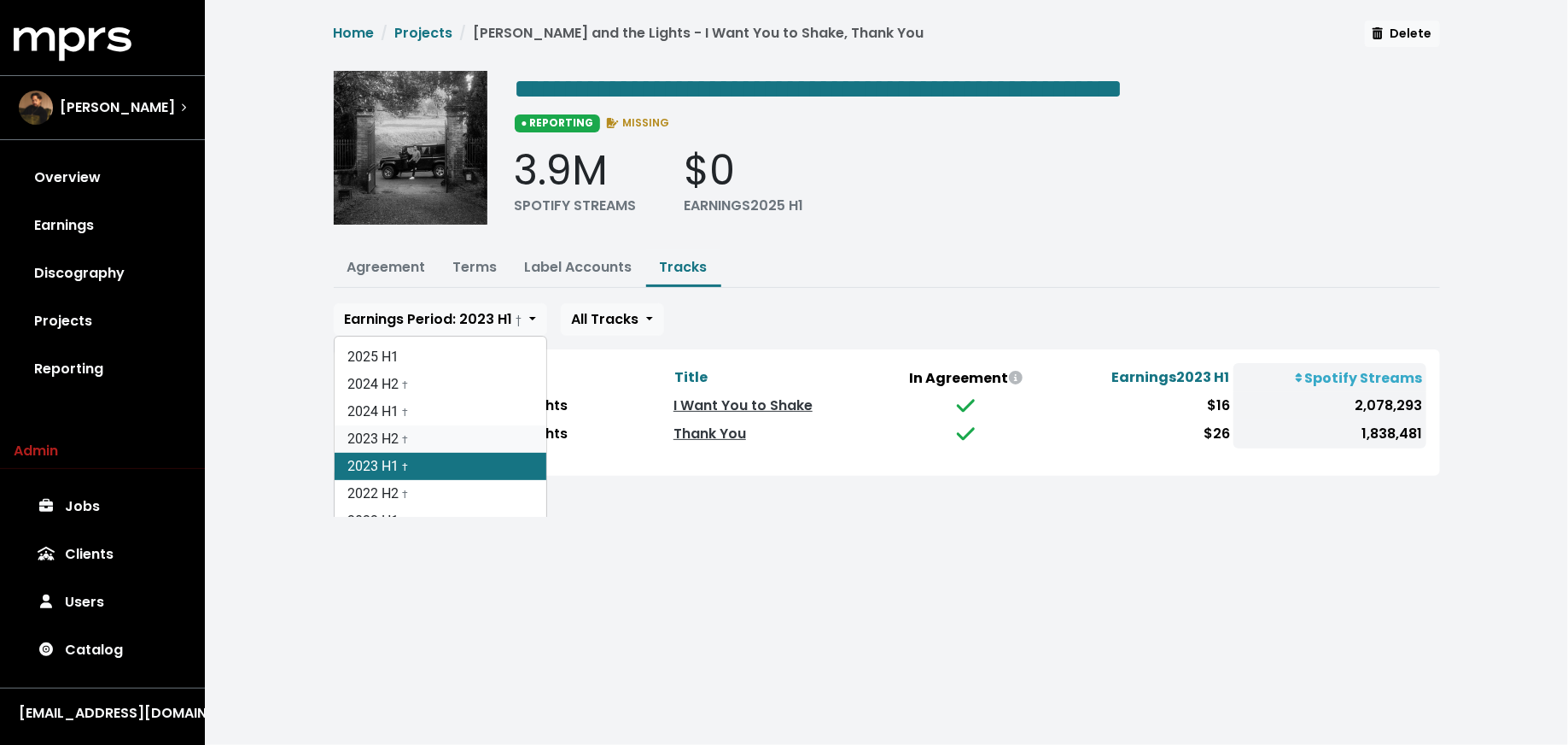
click at [448, 438] on link "2023 H2 †" at bounding box center [440, 439] width 212 height 28
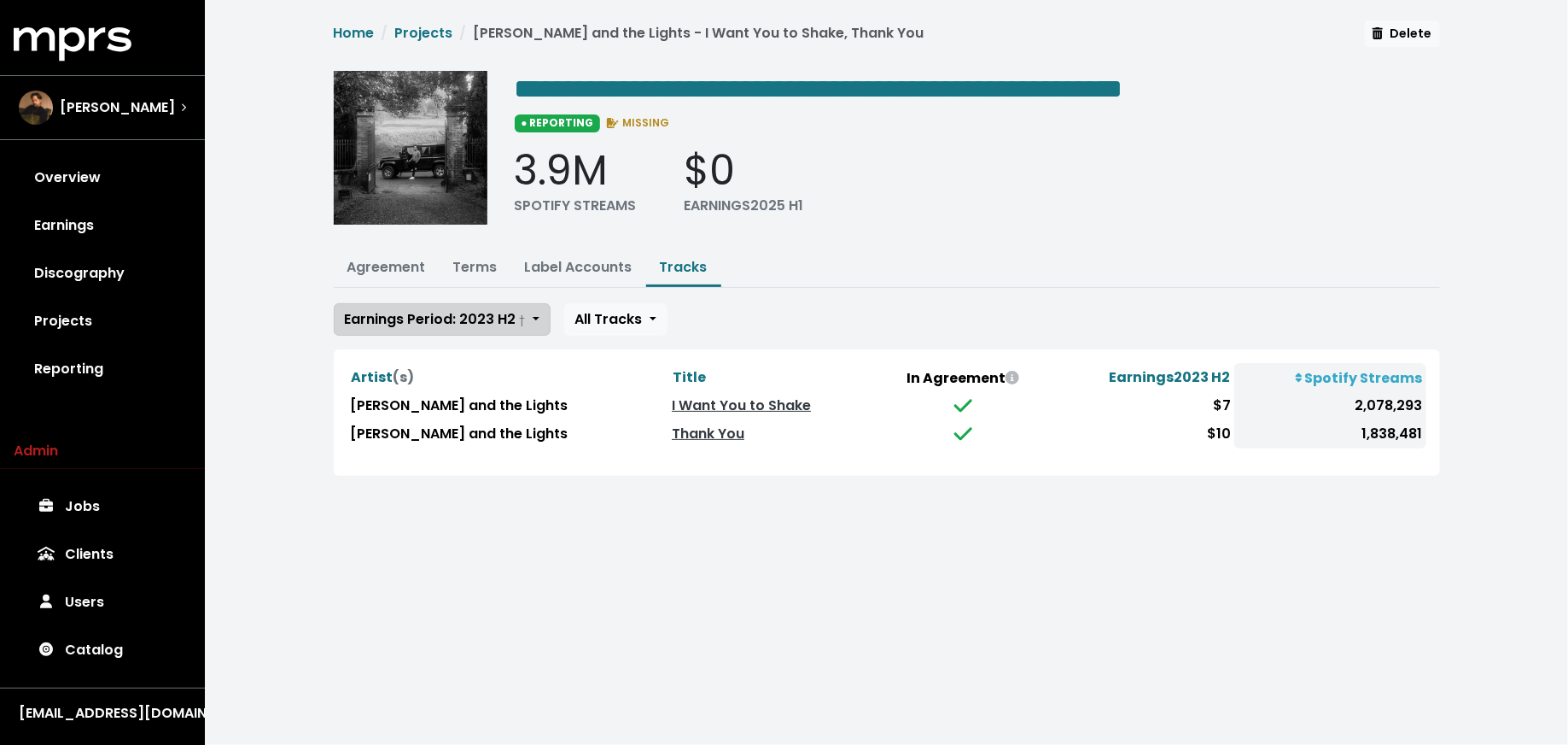
click at [465, 310] on span "Earnings Period: 2023 H2 †" at bounding box center [435, 319] width 181 height 20
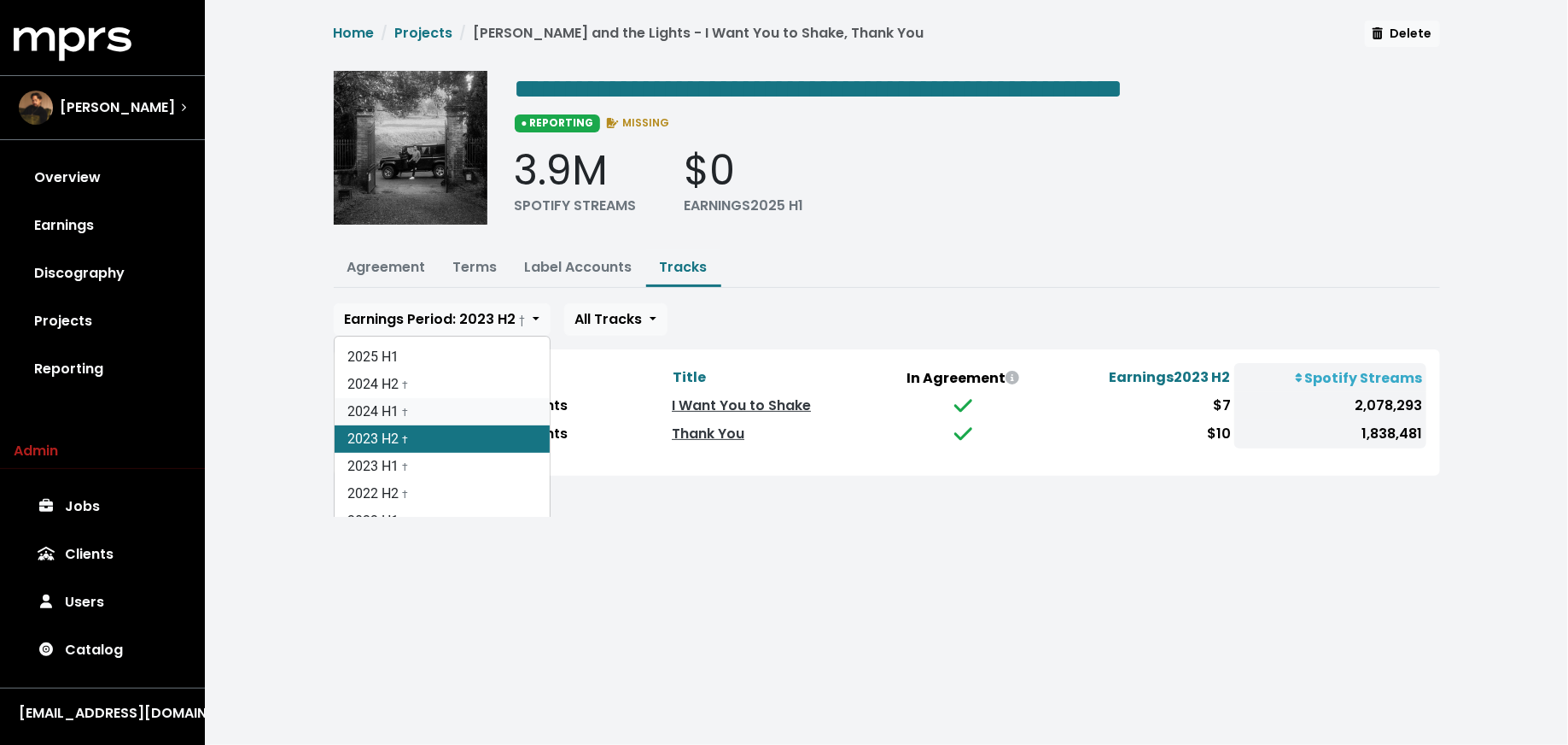
click at [458, 406] on link "2024 H1 †" at bounding box center [442, 411] width 215 height 28
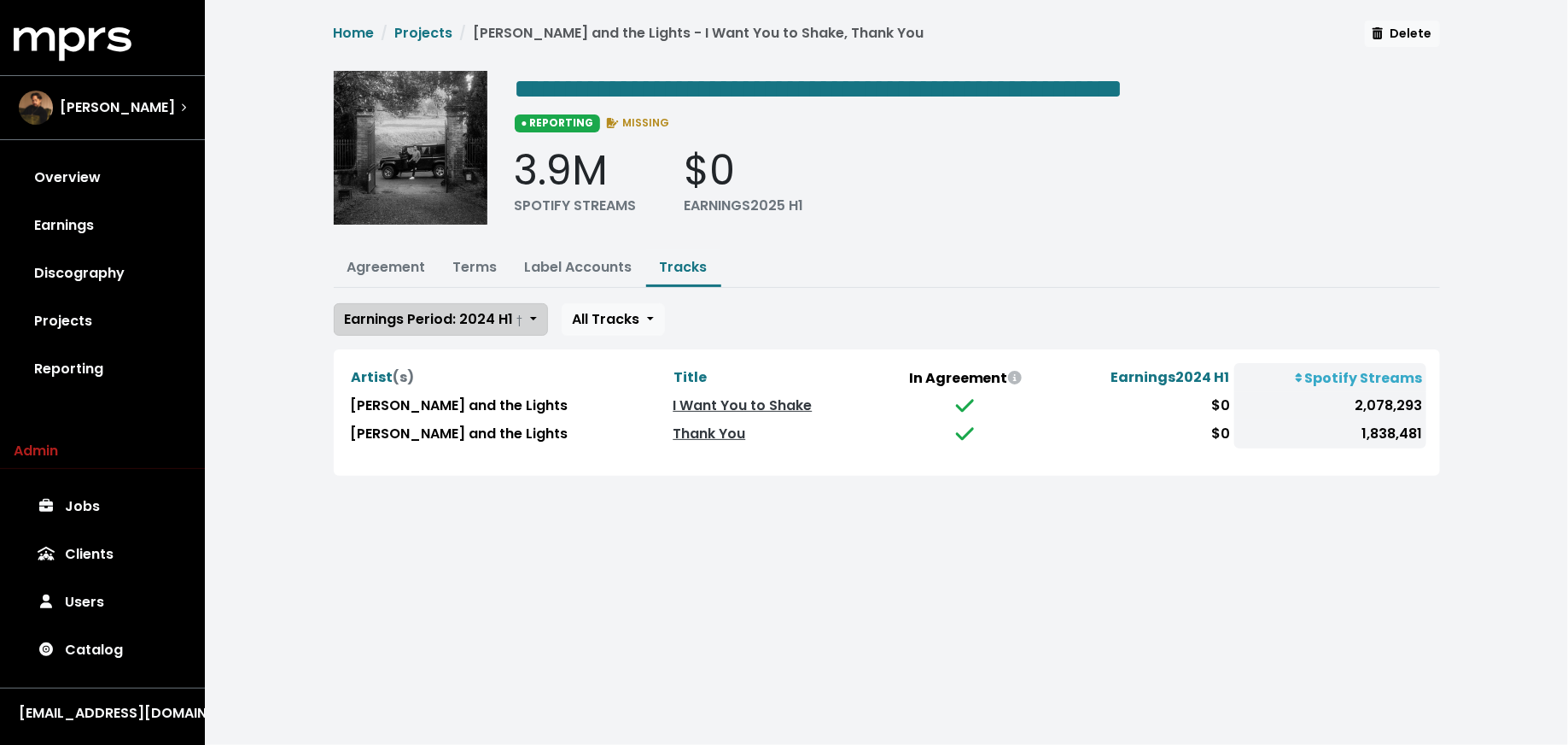
click at [469, 319] on span "Earnings Period: 2024 H1 †" at bounding box center [434, 319] width 179 height 20
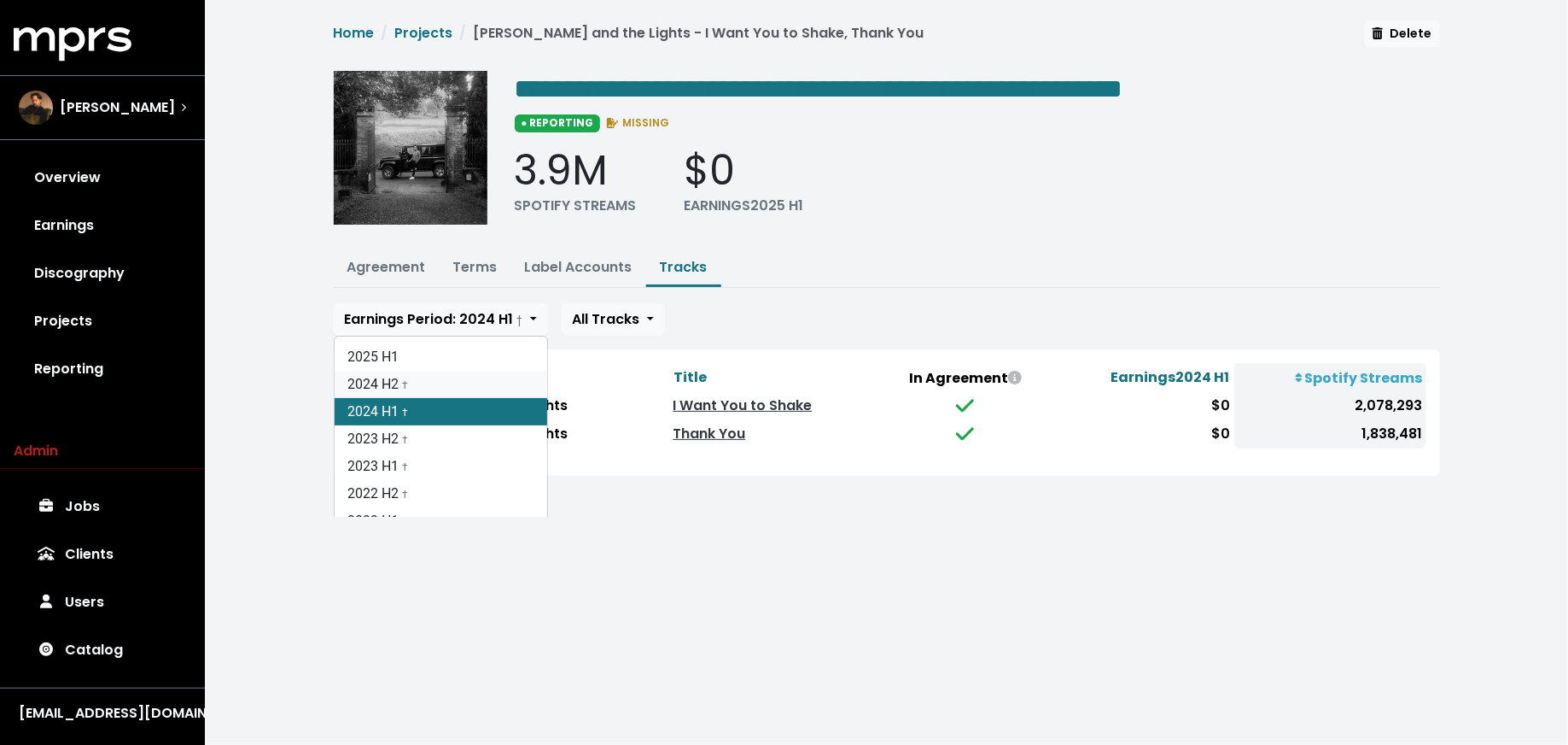
click at [466, 386] on link "2024 H2 †" at bounding box center [440, 384] width 213 height 28
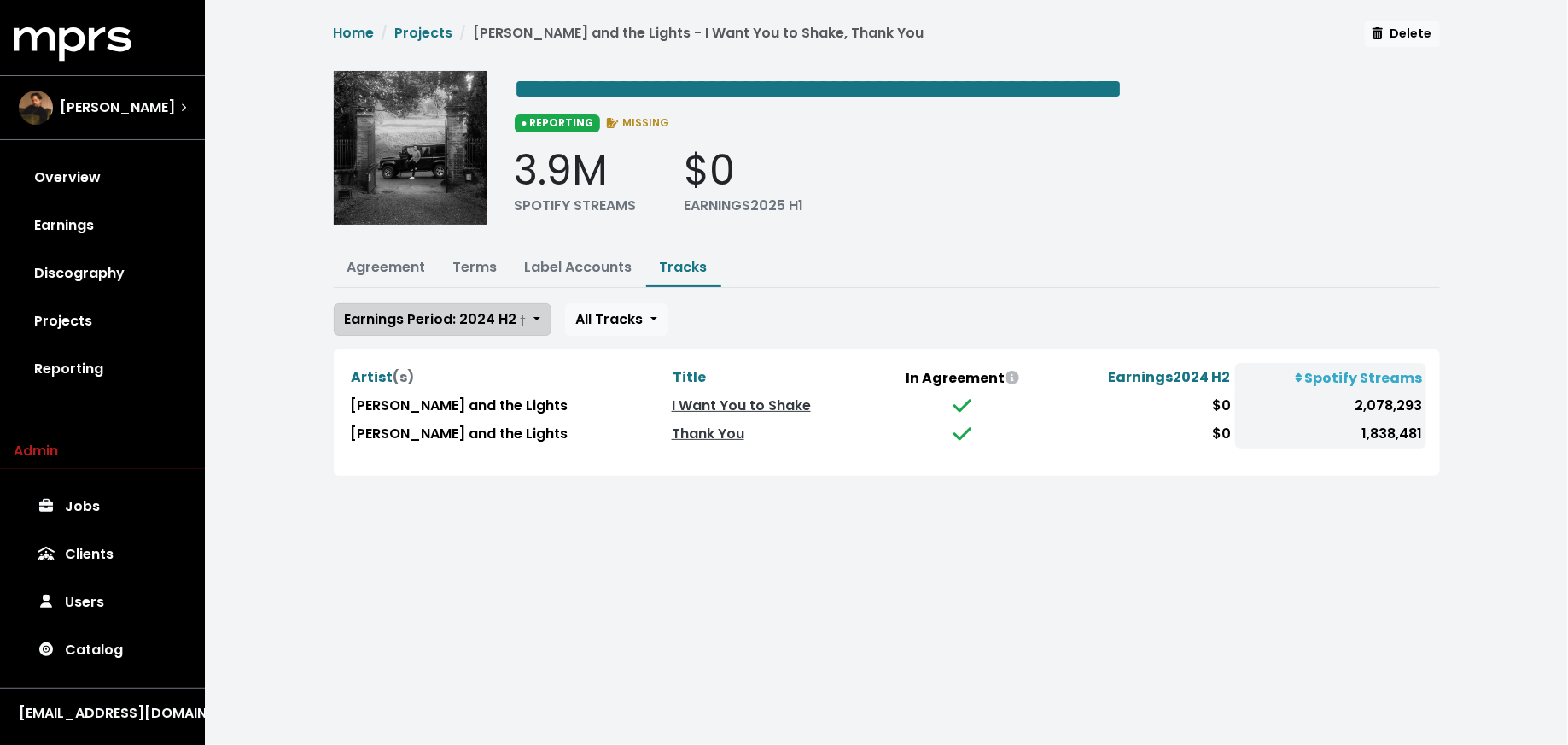
click at [476, 327] on button "Earnings Period: 2024 H2 †" at bounding box center [442, 320] width 218 height 32
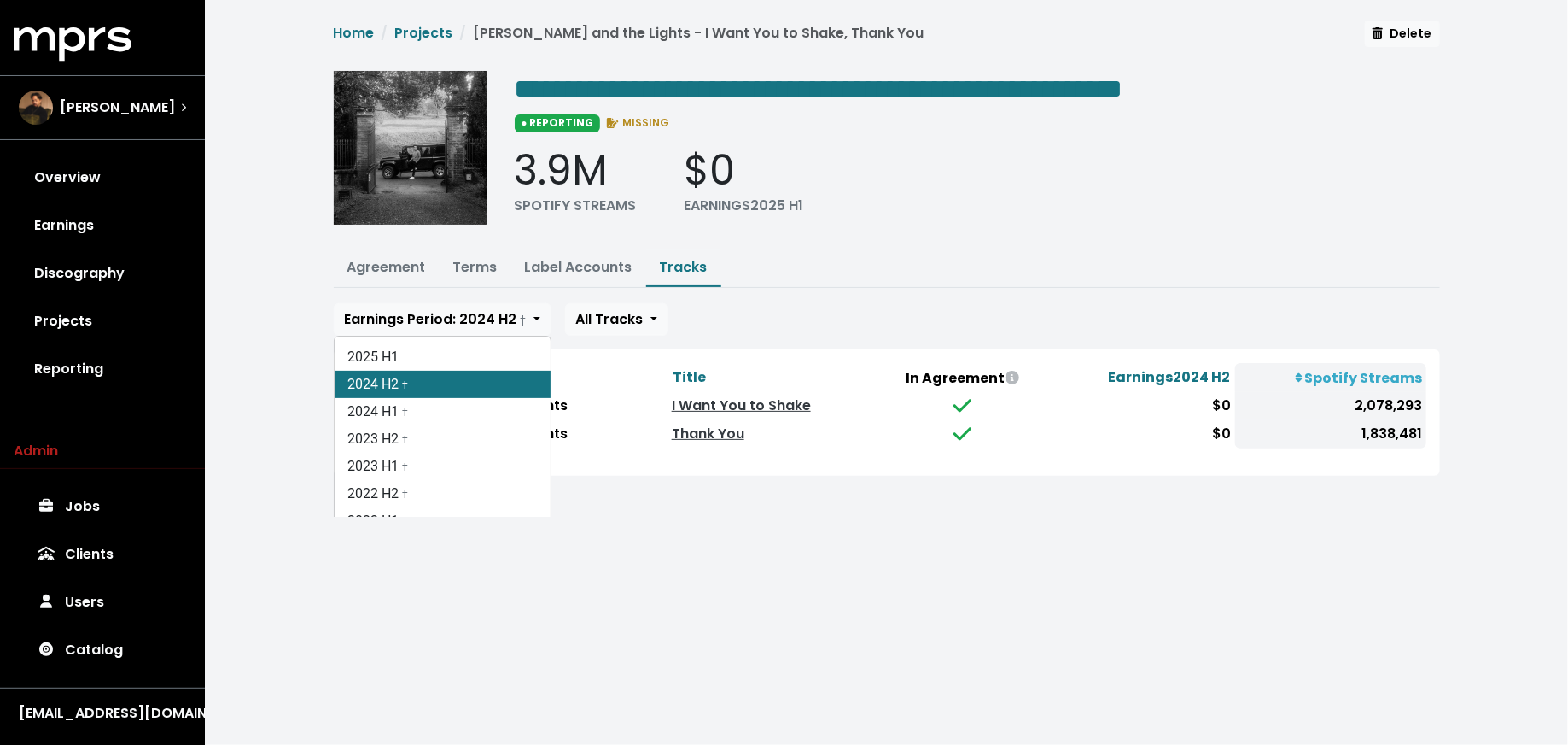
click at [261, 308] on div "**********" at bounding box center [886, 258] width 1363 height 516
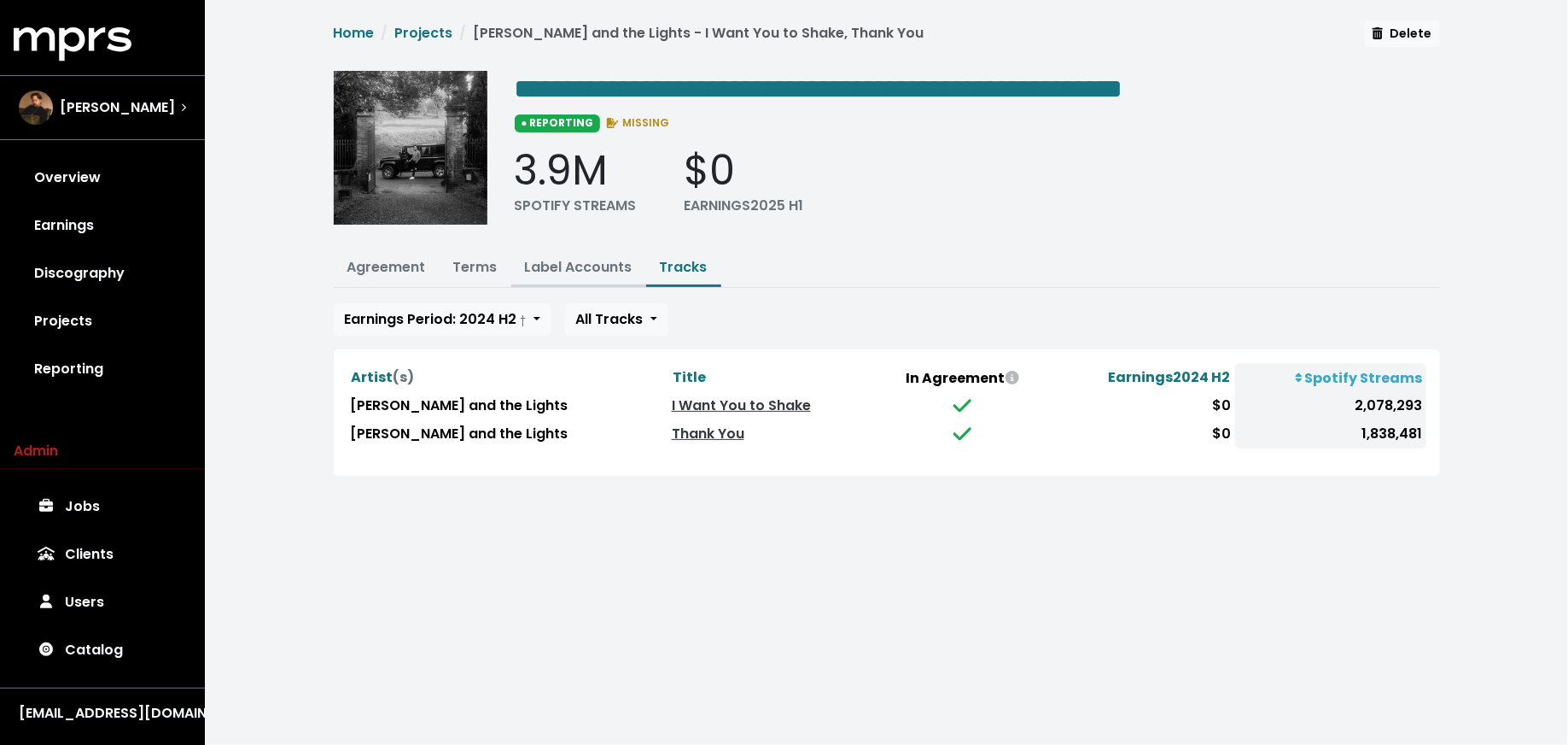
click at [555, 269] on link "Label Accounts" at bounding box center [578, 267] width 108 height 20
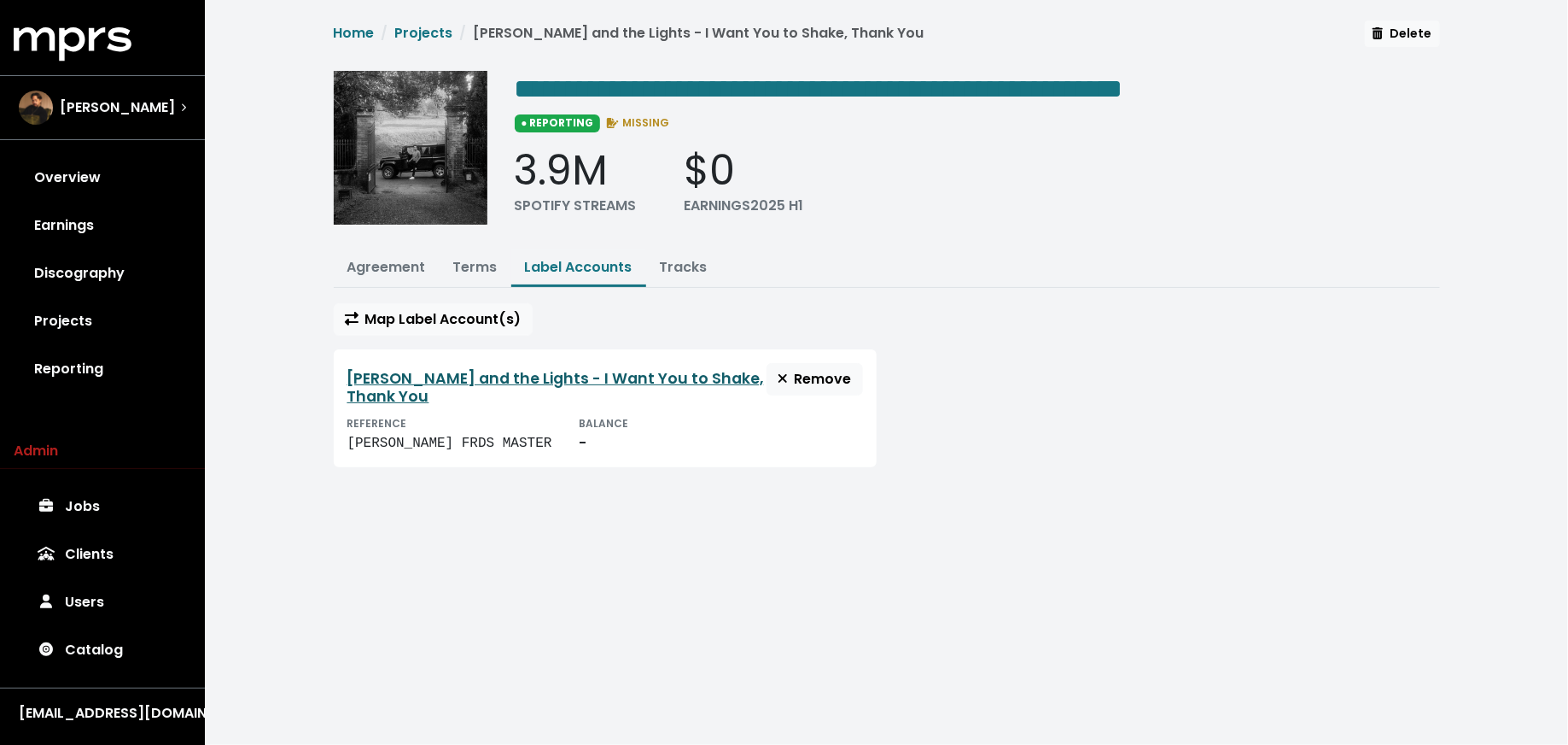
click at [481, 379] on link "[PERSON_NAME] and the Lights - I Want You to Shake, Thank You" at bounding box center [555, 387] width 416 height 38
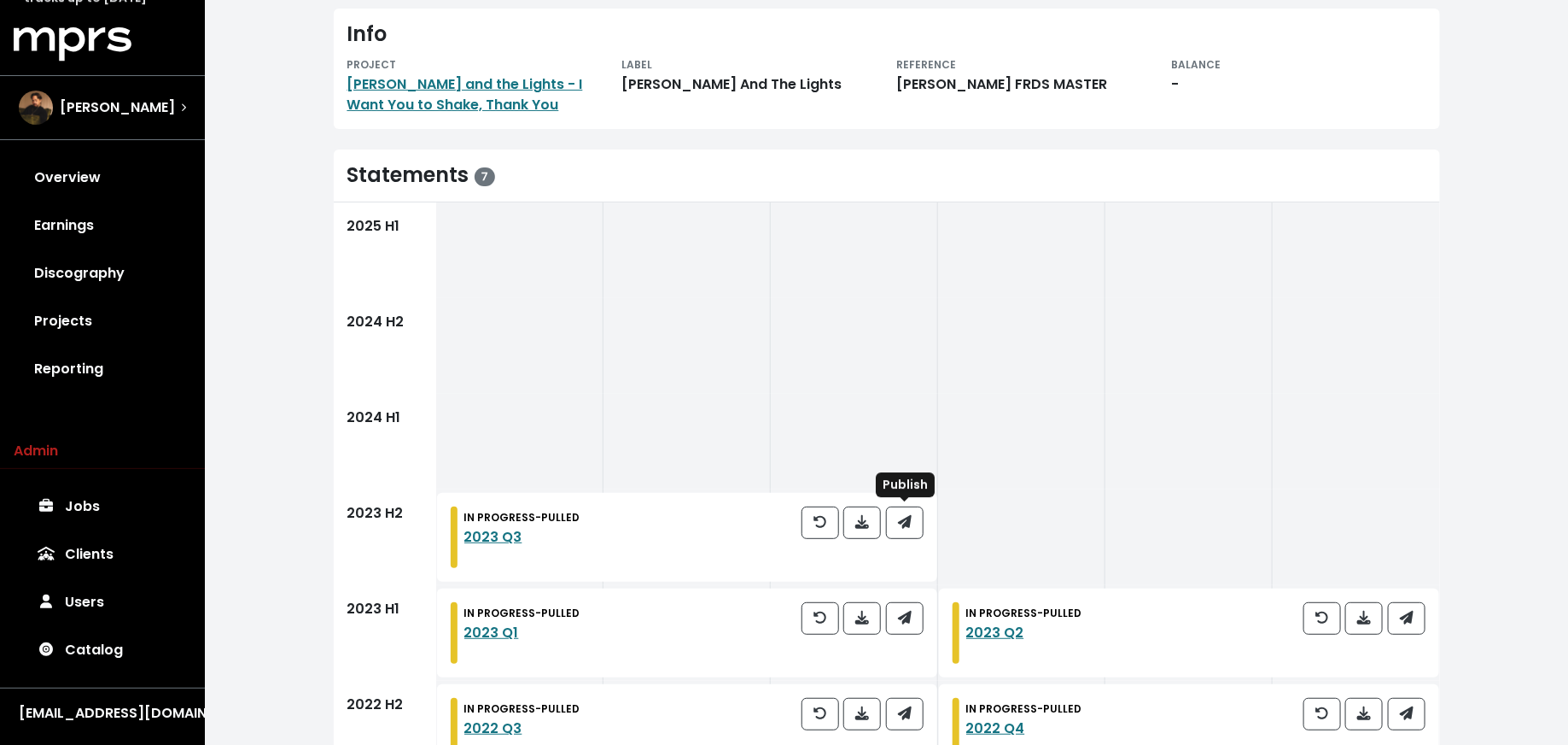
scroll to position [65, 0]
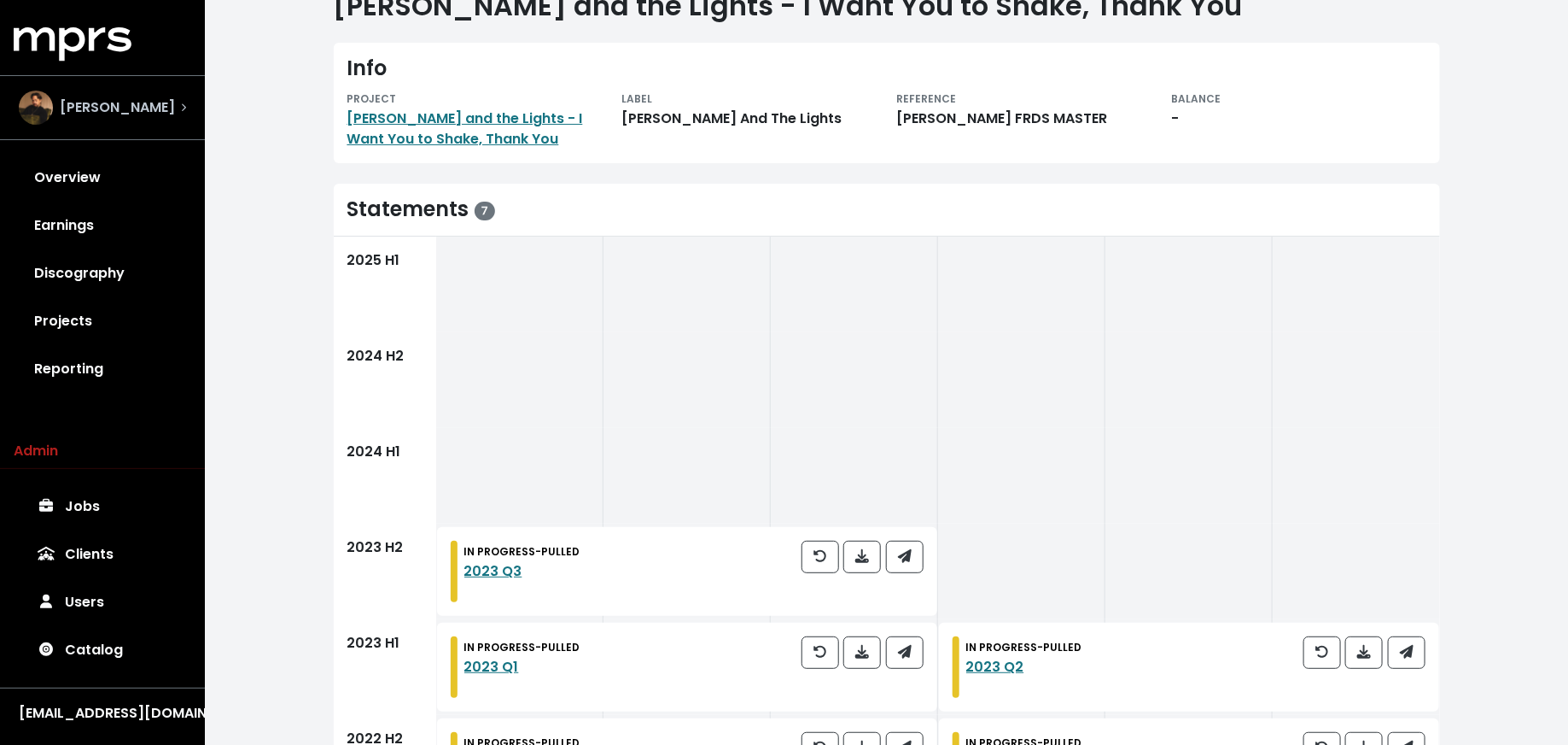
click at [141, 112] on div "[PERSON_NAME]" at bounding box center [102, 108] width 167 height 34
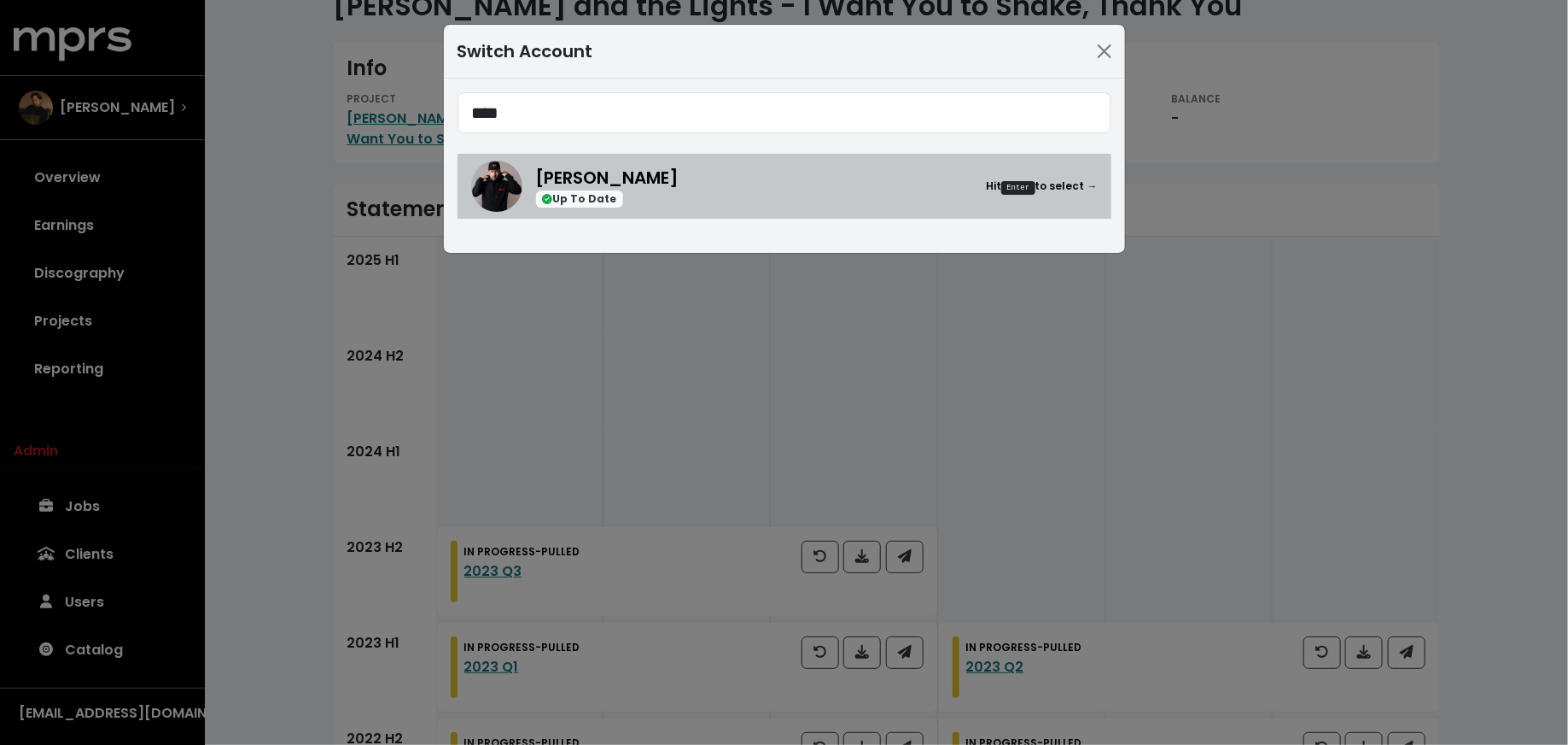
type input "****"
click at [710, 198] on div "[PERSON_NAME] Up To Date Hit Enter to select →" at bounding box center [817, 186] width 562 height 44
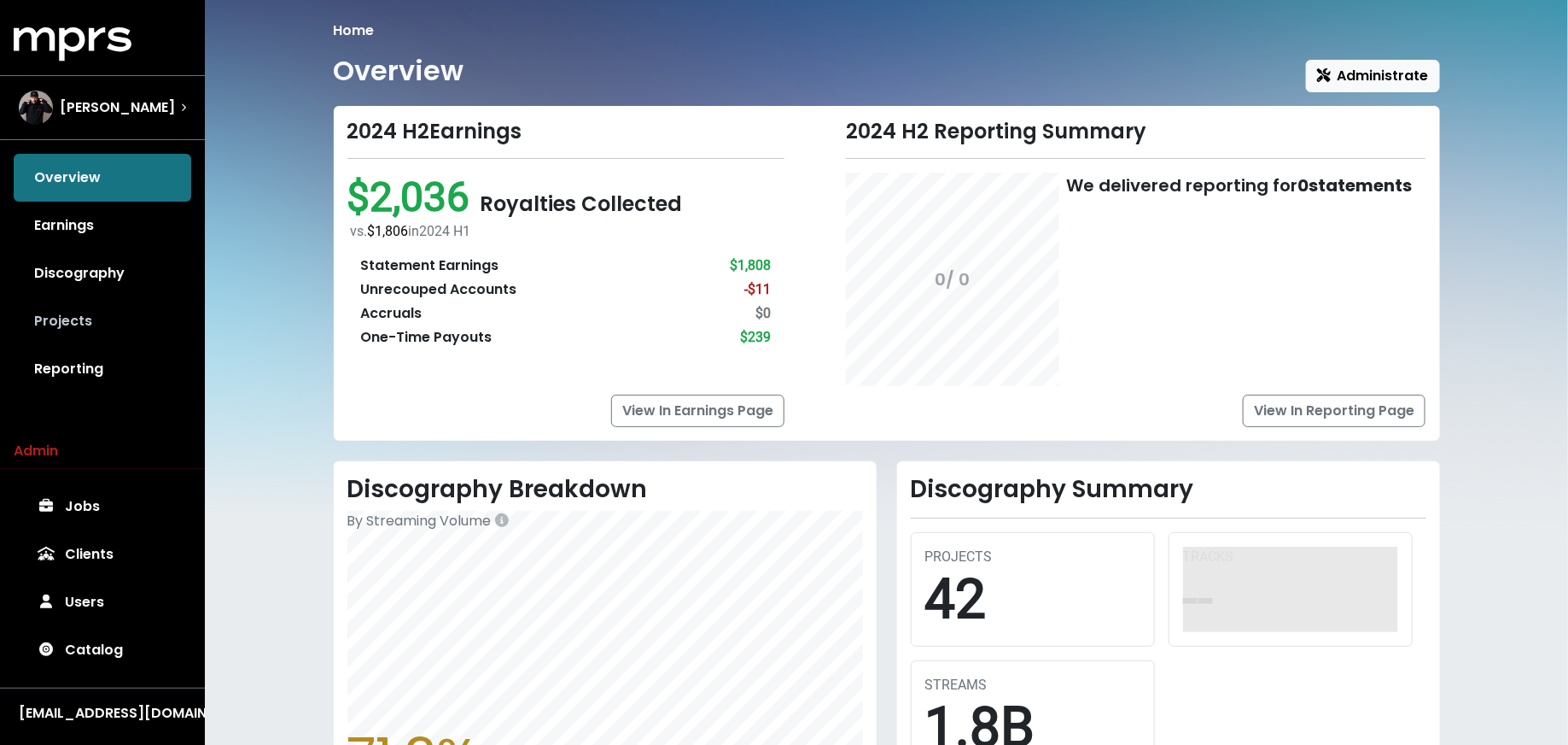
click at [124, 326] on link "Projects" at bounding box center [102, 321] width 178 height 48
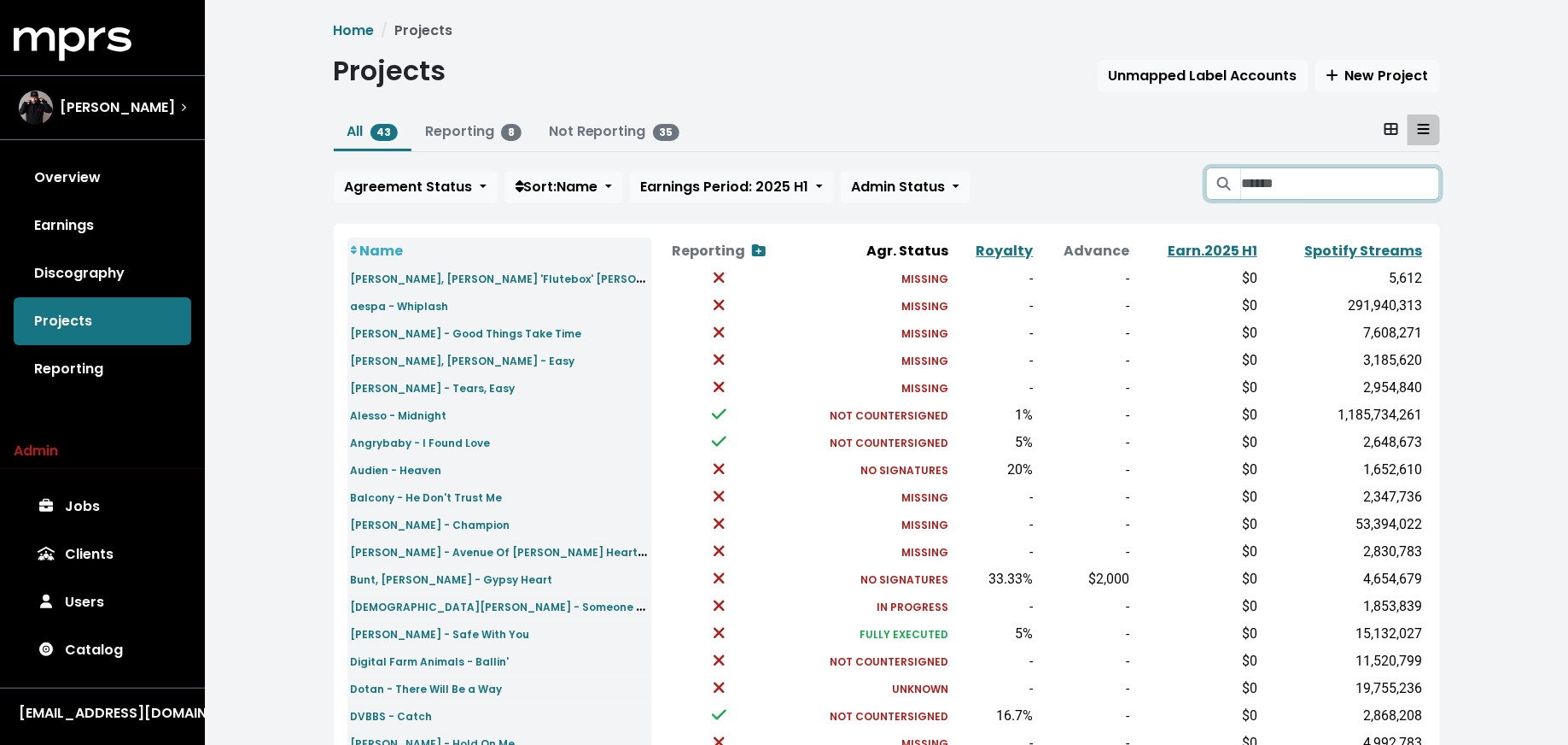
click at [1366, 184] on input "Search projects" at bounding box center [1340, 183] width 198 height 32
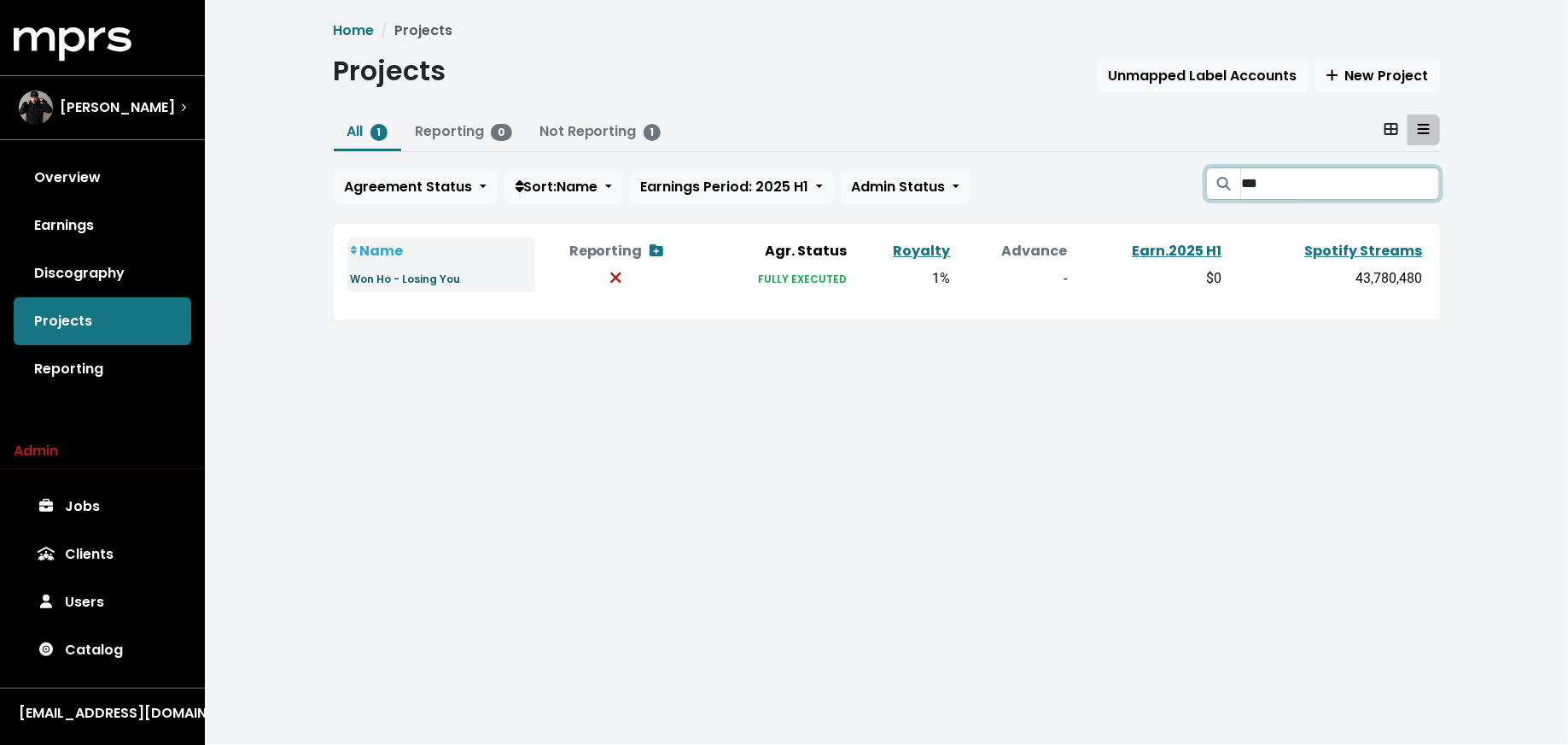
type input "***"
click at [435, 278] on small "Won Ho - Losing You" at bounding box center [406, 279] width 110 height 14
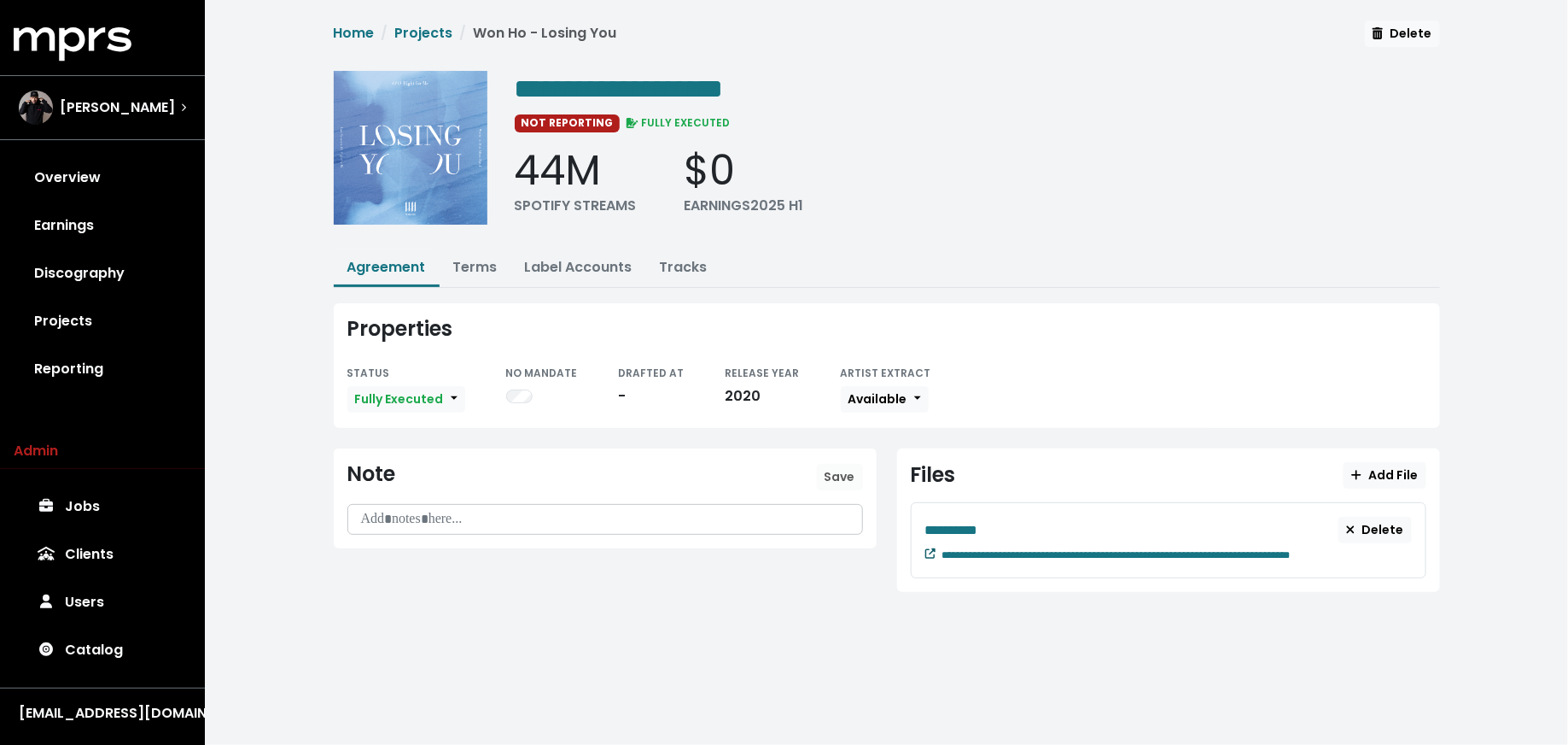
click at [925, 550] on icon at bounding box center [931, 554] width 11 height 11
click at [133, 114] on span "[PERSON_NAME]" at bounding box center [117, 107] width 116 height 20
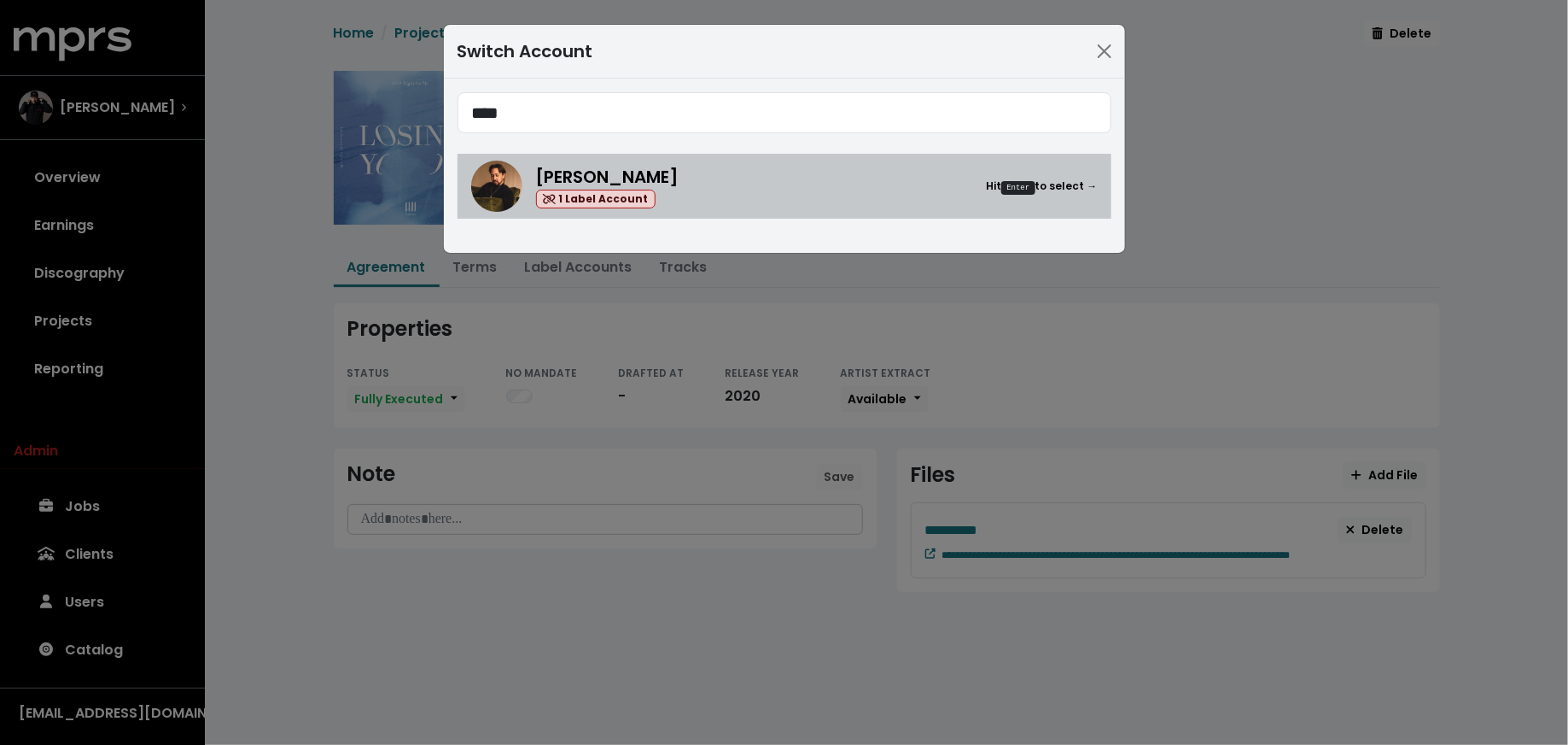
type input "****"
click at [706, 195] on div "[PERSON_NAME] 1 Label Account Hit Enter to select →" at bounding box center [817, 186] width 562 height 45
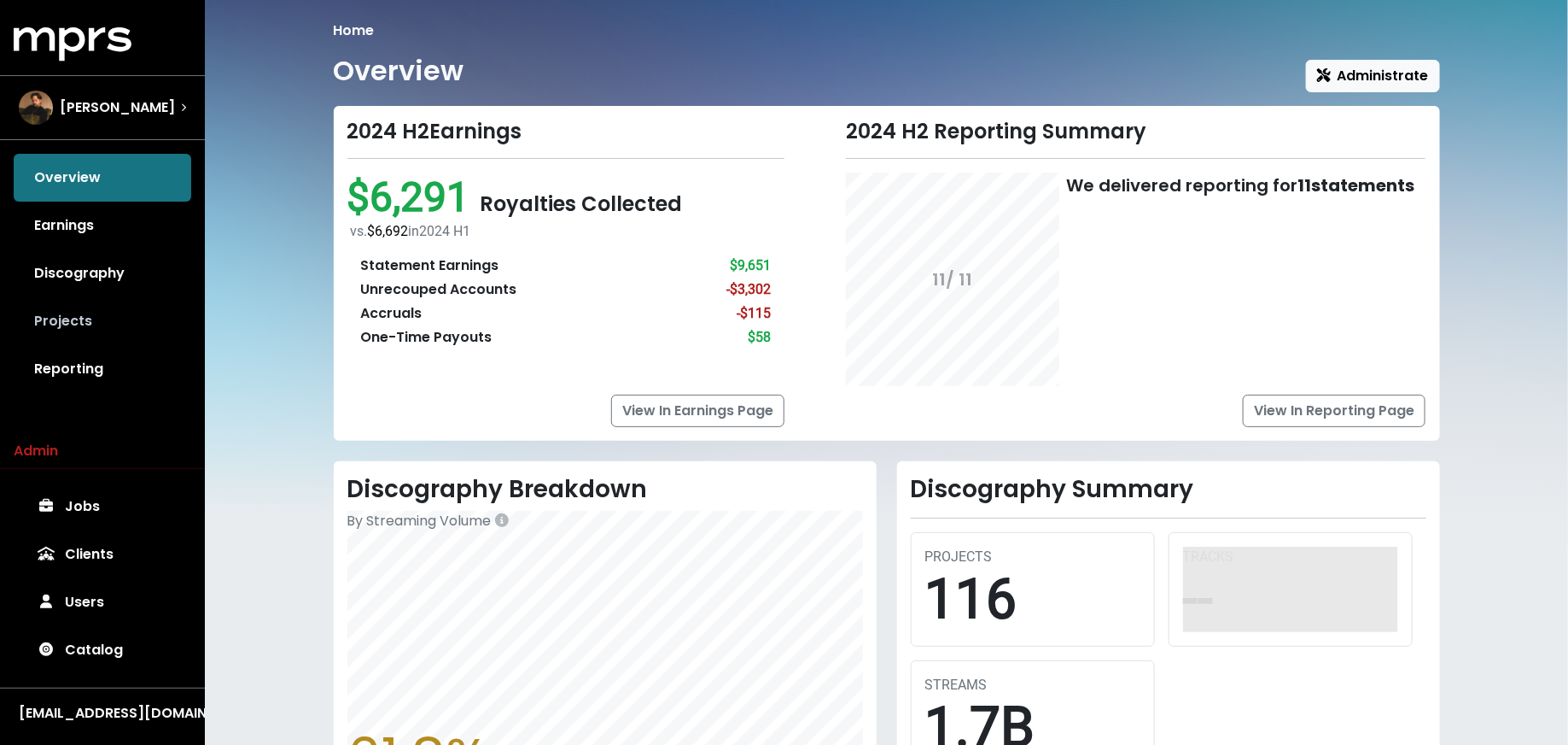
click at [84, 309] on link "Projects" at bounding box center [102, 321] width 178 height 48
